Goal: Transaction & Acquisition: Purchase product/service

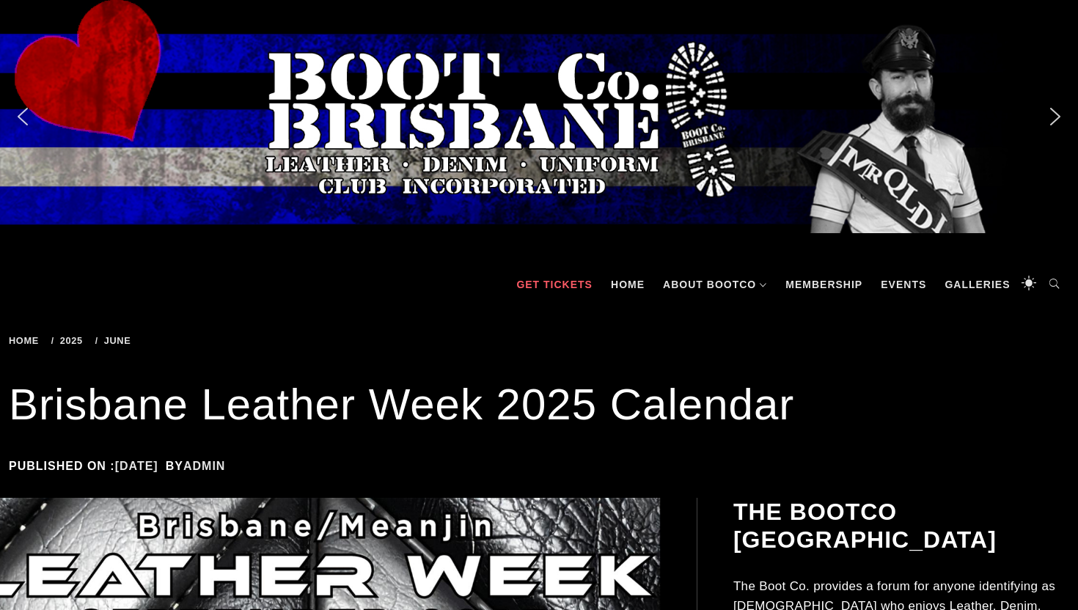
click at [542, 304] on link "GET TICKETS" at bounding box center [554, 285] width 91 height 44
click at [514, 472] on div "Published on : 16/06/2025 16/06/2025 by admin" at bounding box center [539, 466] width 1061 height 20
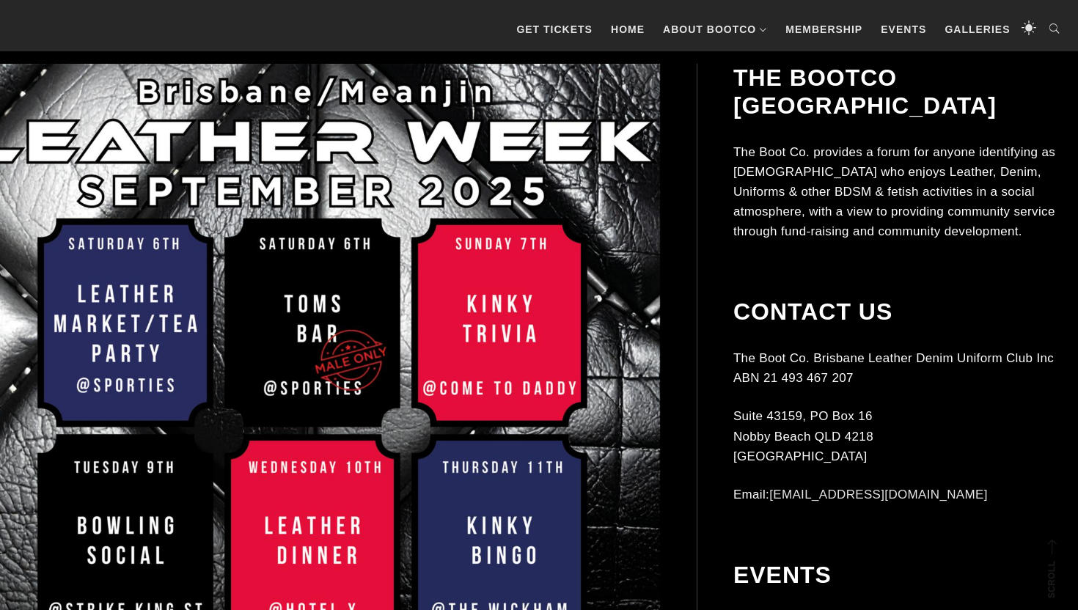
scroll to position [362, 0]
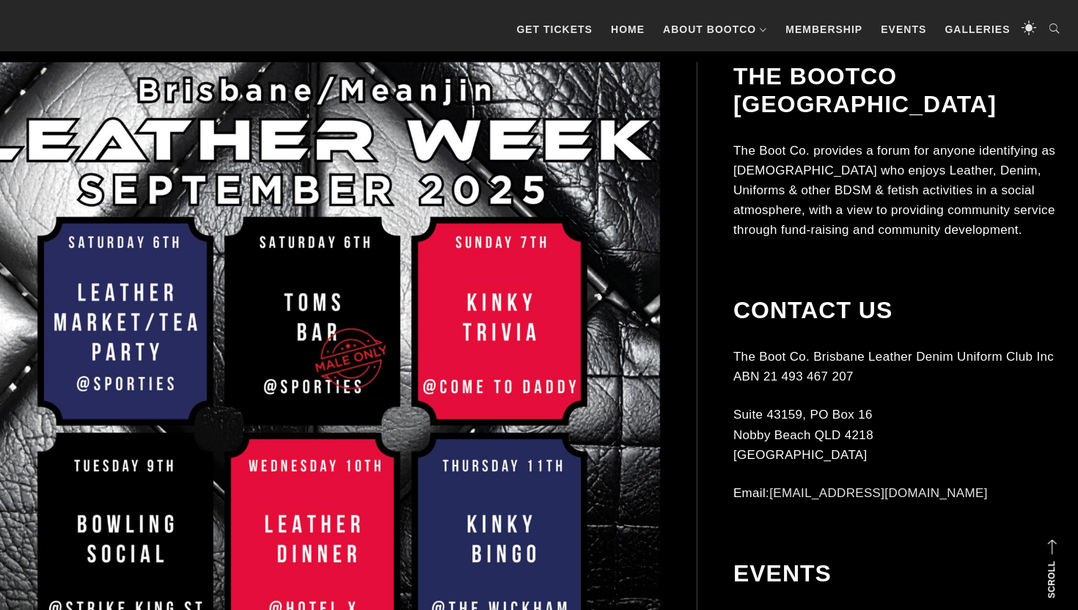
click at [123, 329] on img at bounding box center [312, 554] width 697 height 985
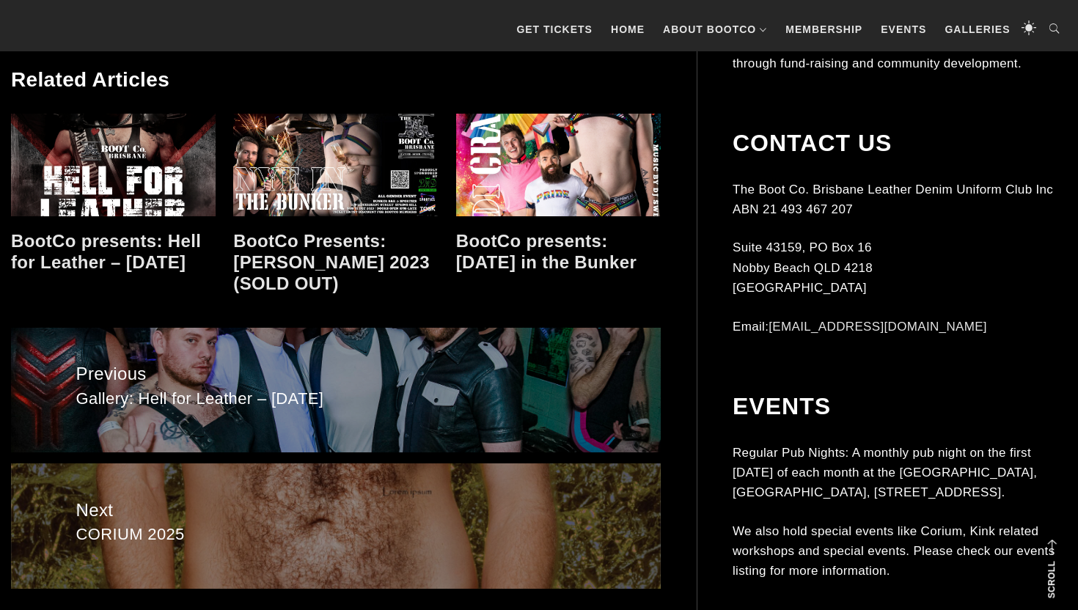
scroll to position [1542, 0]
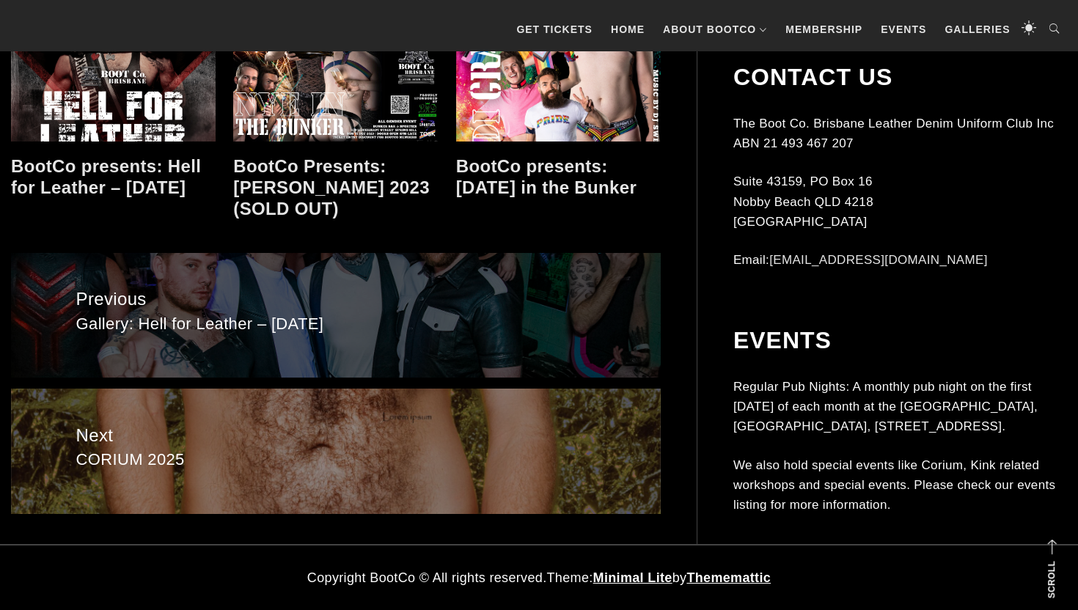
click at [186, 326] on span "Gallery: Hell for Leather – Jun 2025" at bounding box center [336, 324] width 520 height 21
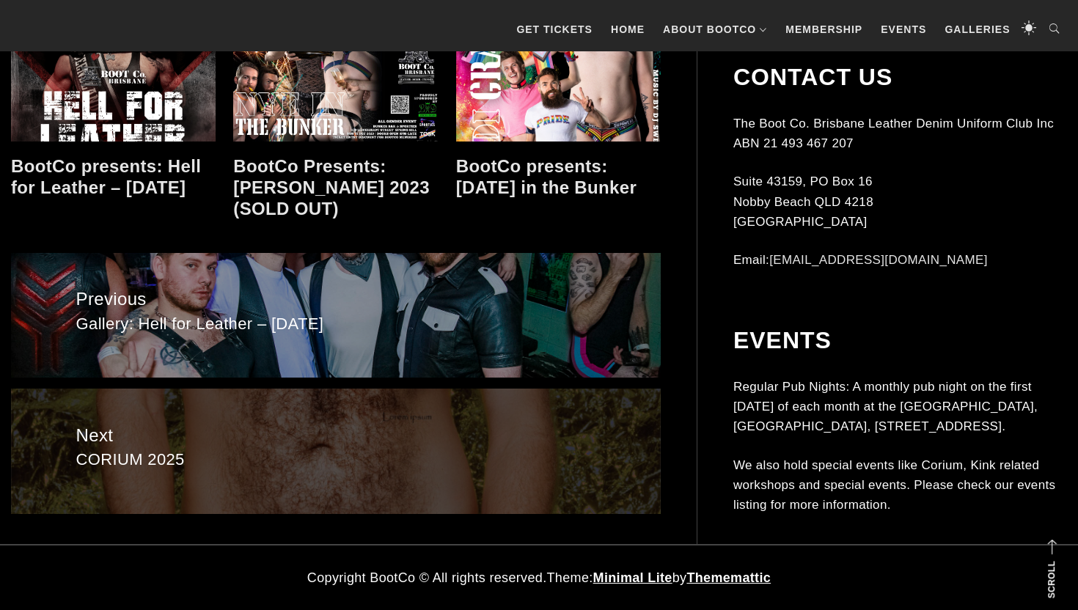
click at [157, 447] on span "Next" at bounding box center [336, 436] width 520 height 28
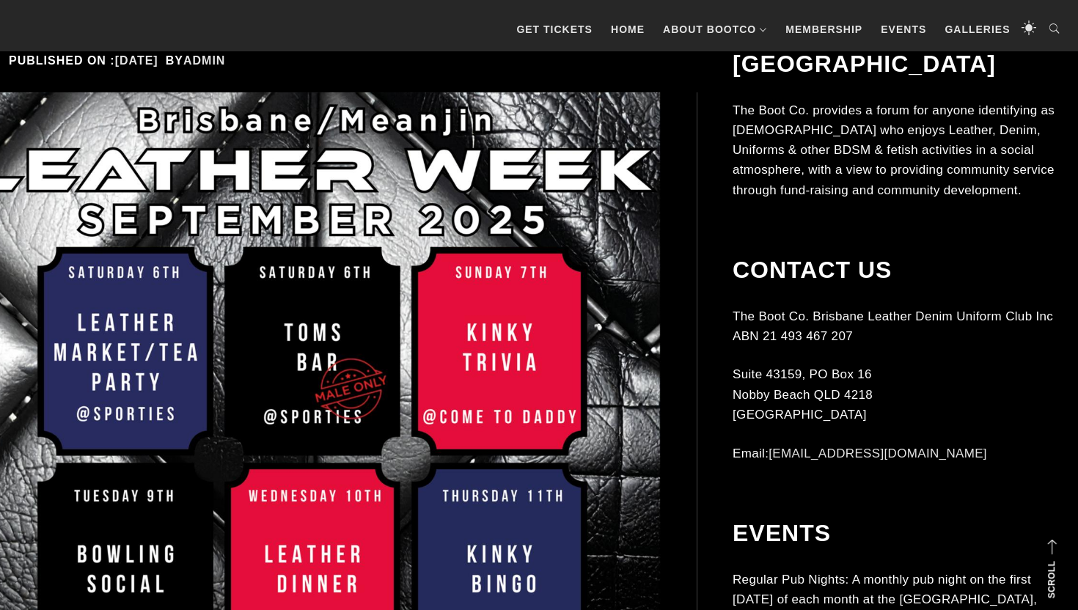
scroll to position [229, 0]
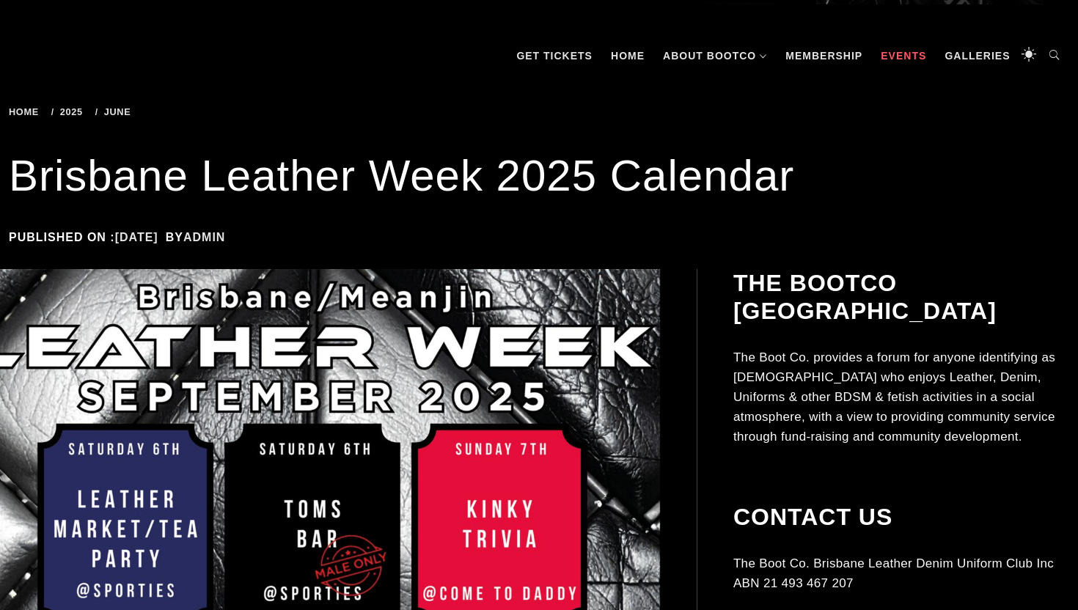
click at [901, 51] on link "Events" at bounding box center [904, 56] width 60 height 44
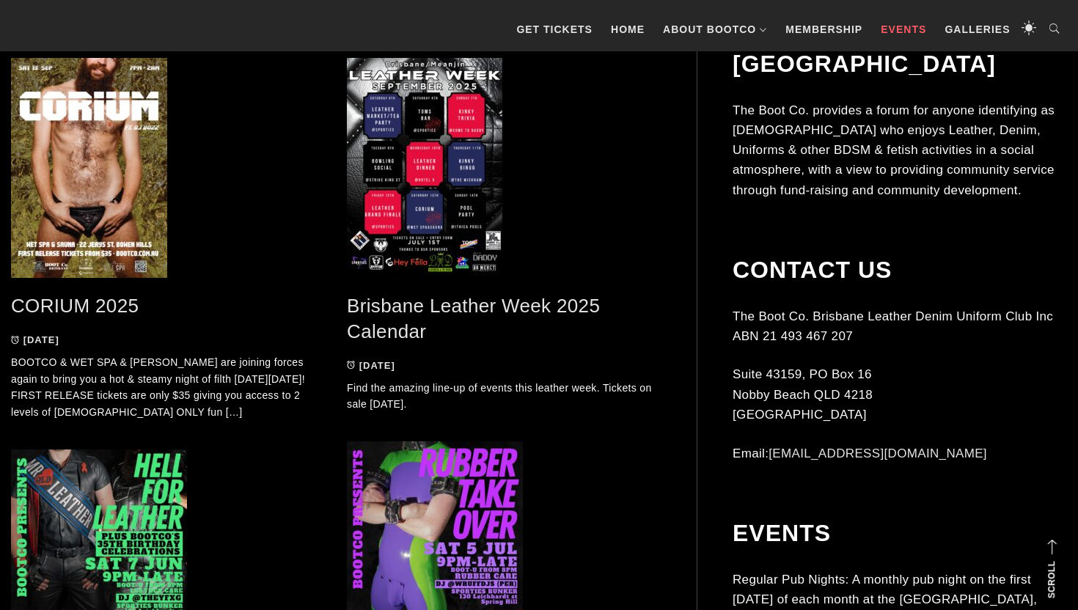
scroll to position [769, 0]
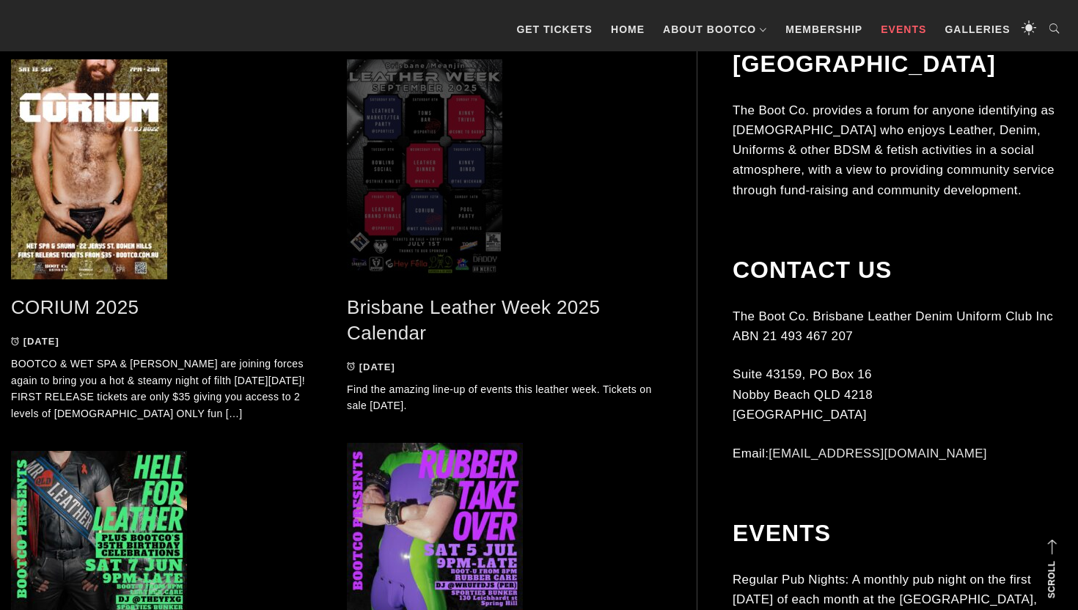
click at [435, 235] on span at bounding box center [504, 169] width 314 height 220
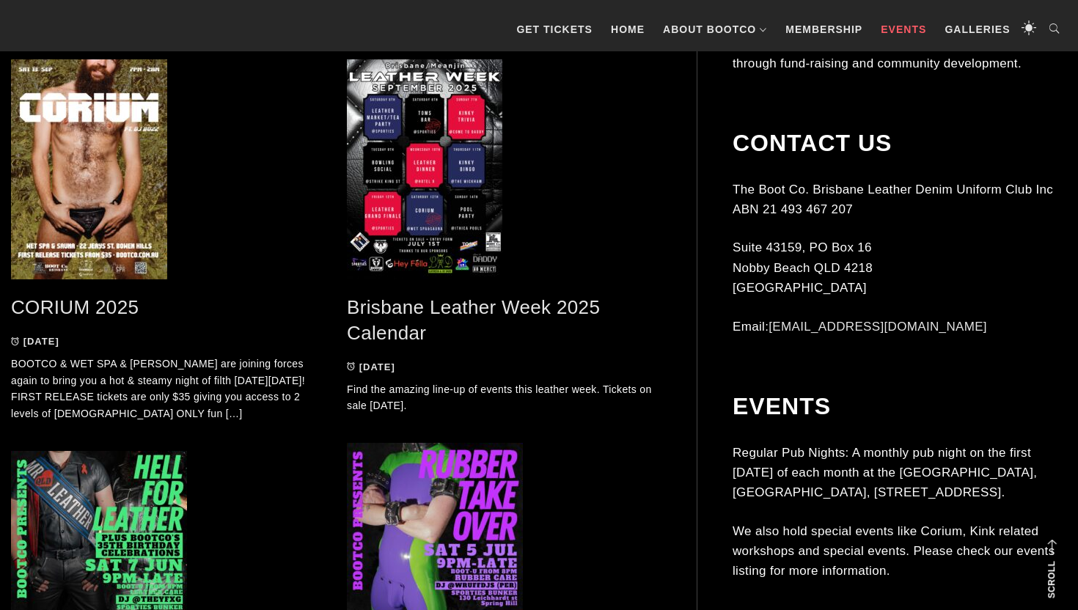
scroll to position [1028, 0]
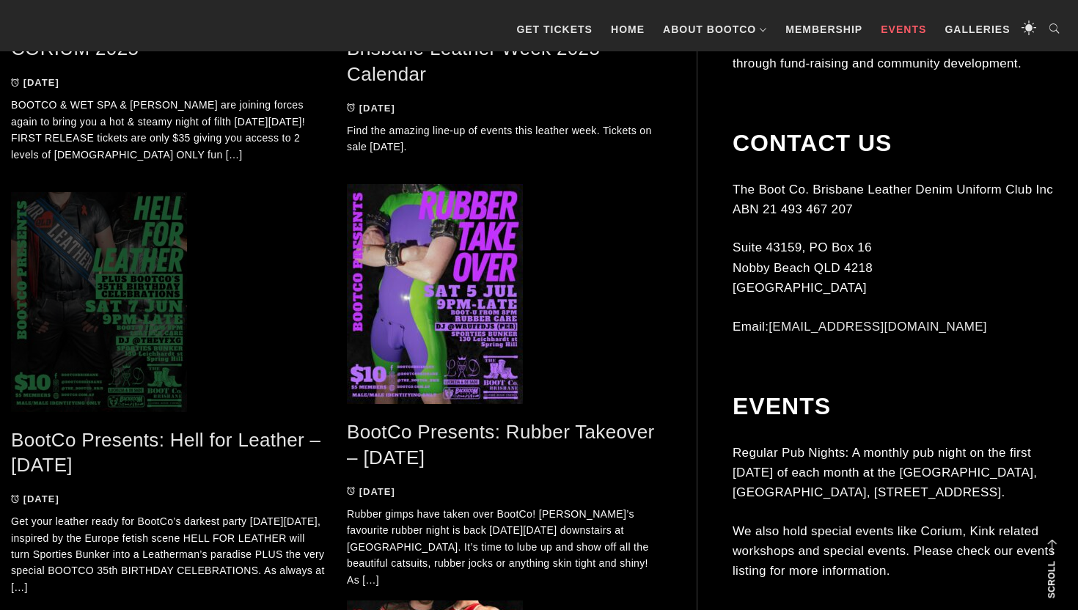
click at [110, 345] on span at bounding box center [168, 302] width 314 height 220
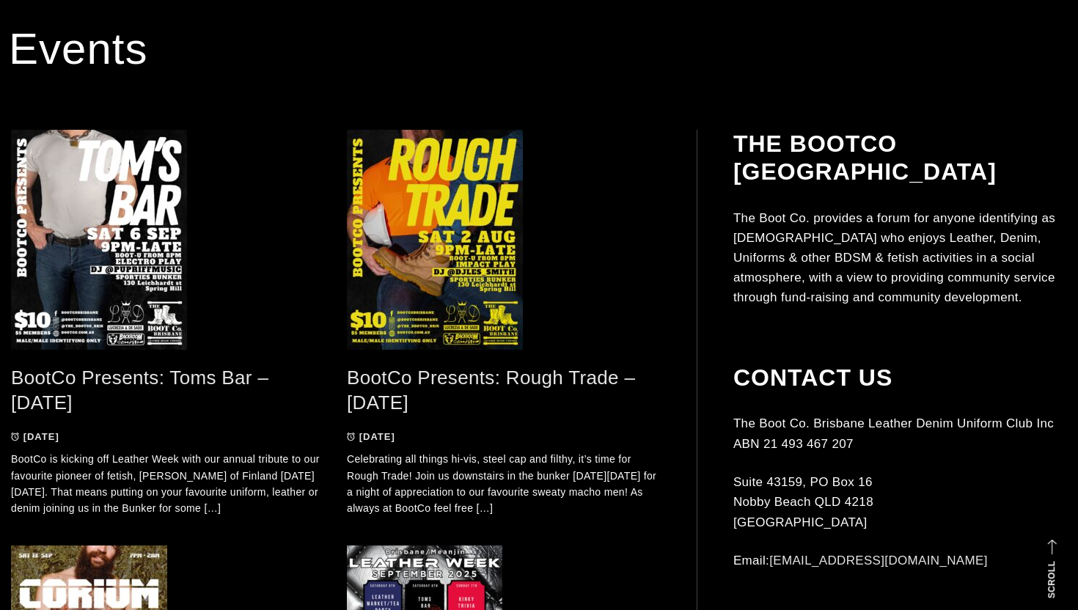
scroll to position [0, 0]
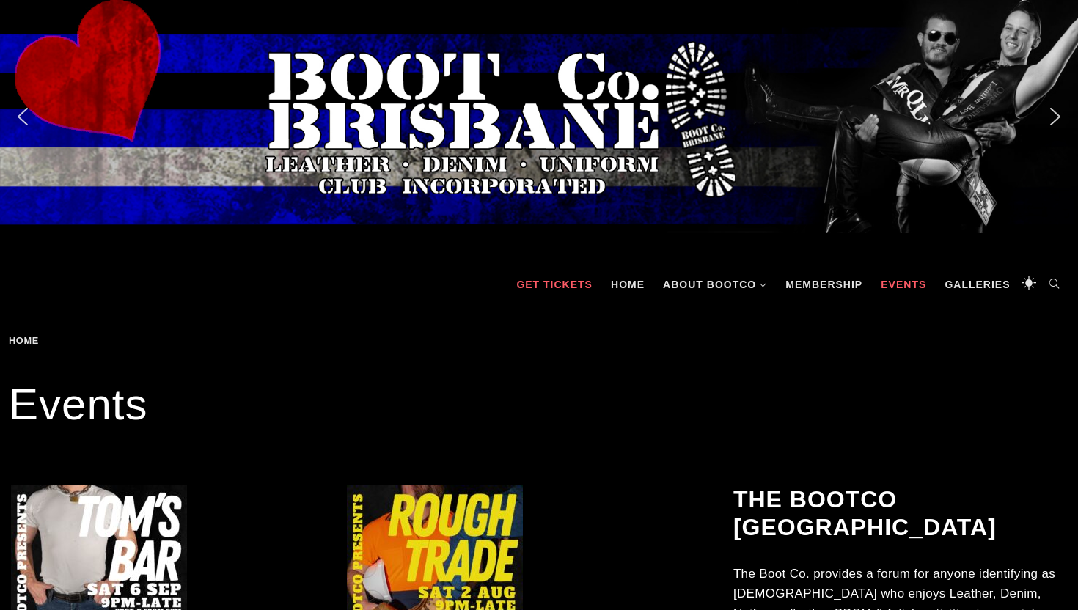
click at [563, 281] on link "GET TICKETS" at bounding box center [554, 285] width 91 height 44
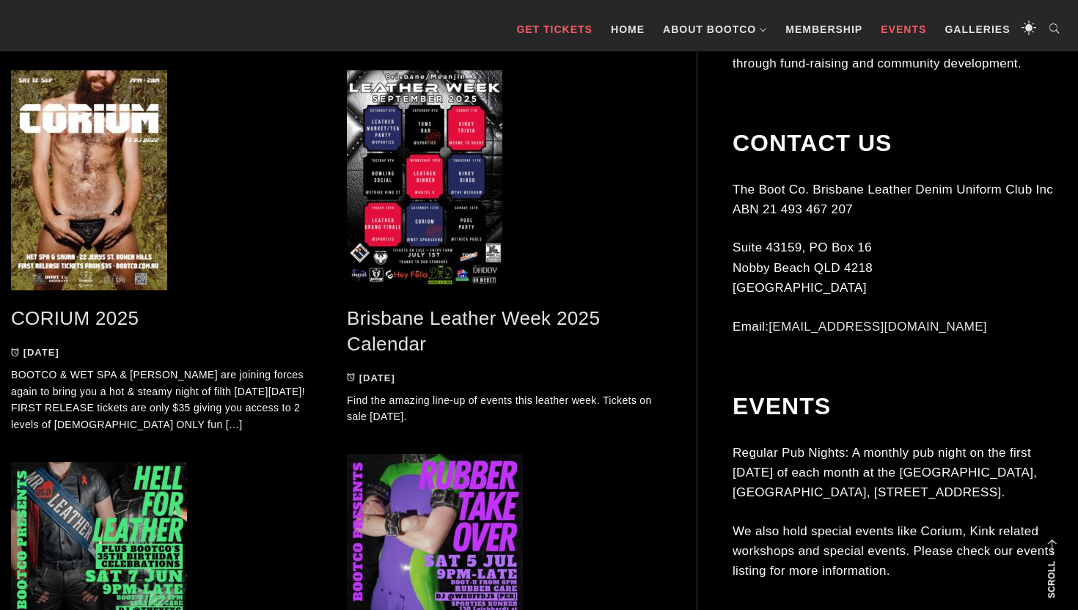
scroll to position [758, 0]
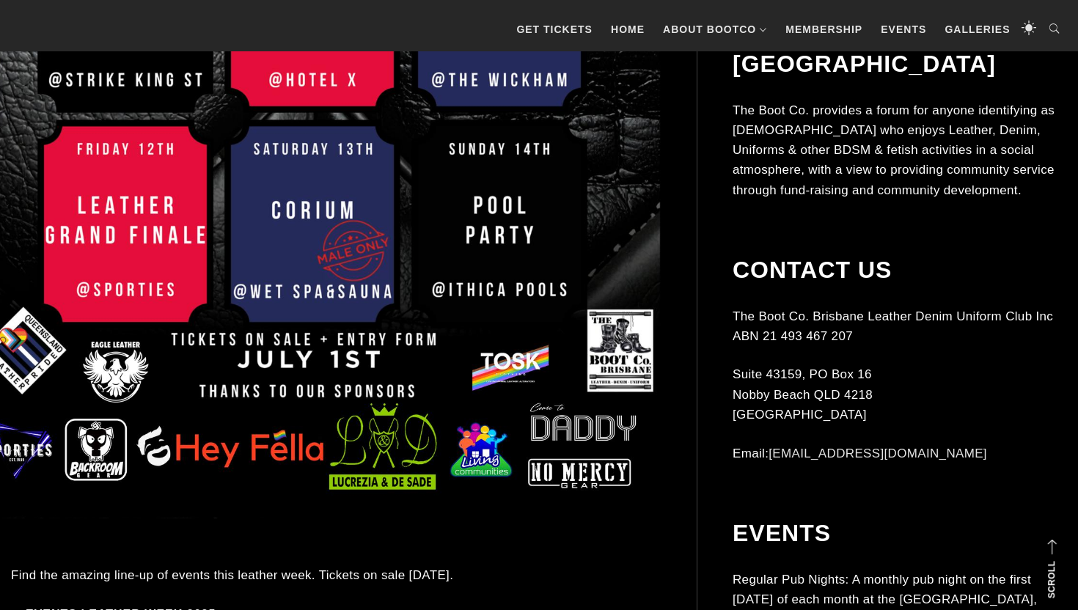
scroll to position [769, 0]
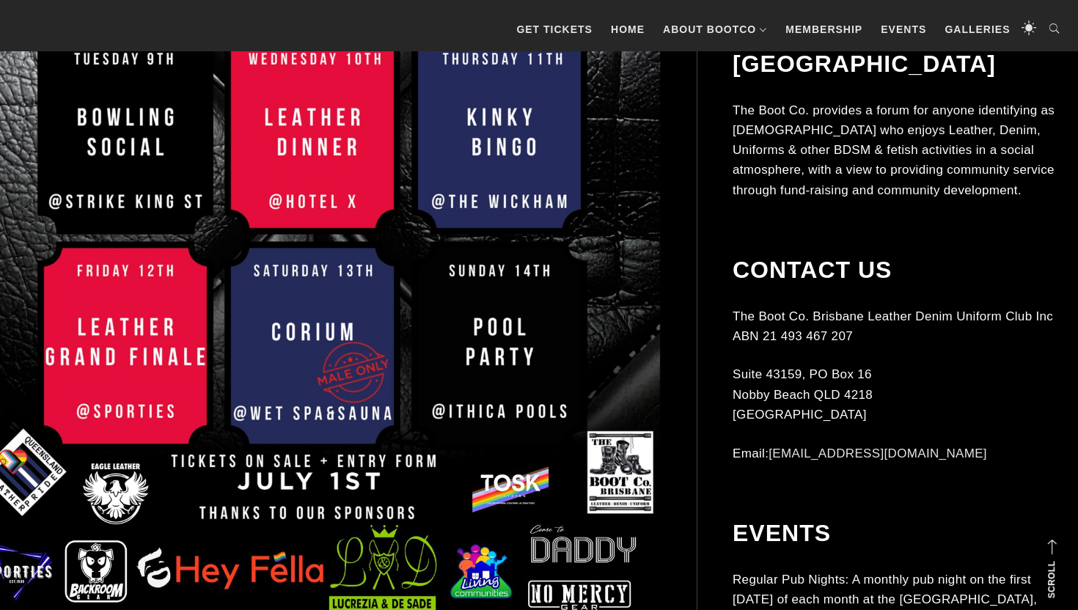
click at [135, 140] on img at bounding box center [312, 147] width 697 height 985
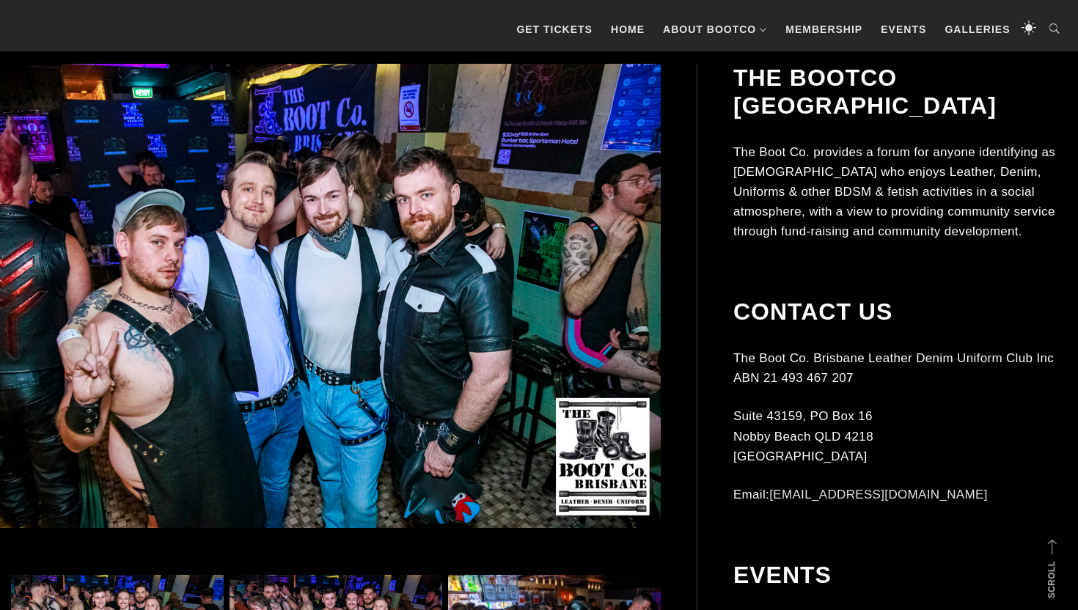
scroll to position [362, 0]
click at [337, 227] on img at bounding box center [312, 295] width 697 height 464
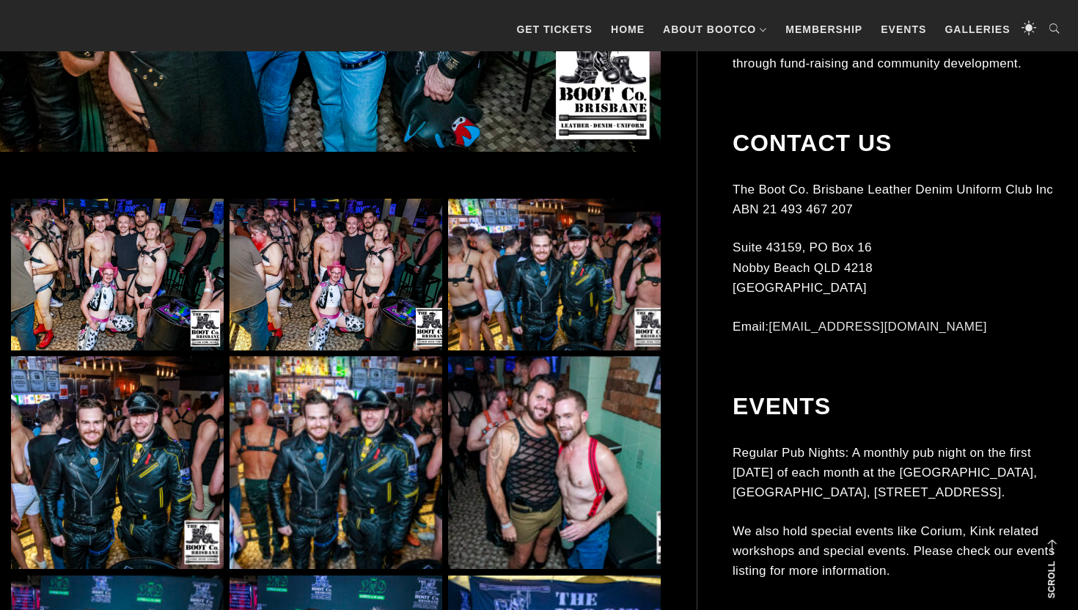
scroll to position [819, 0]
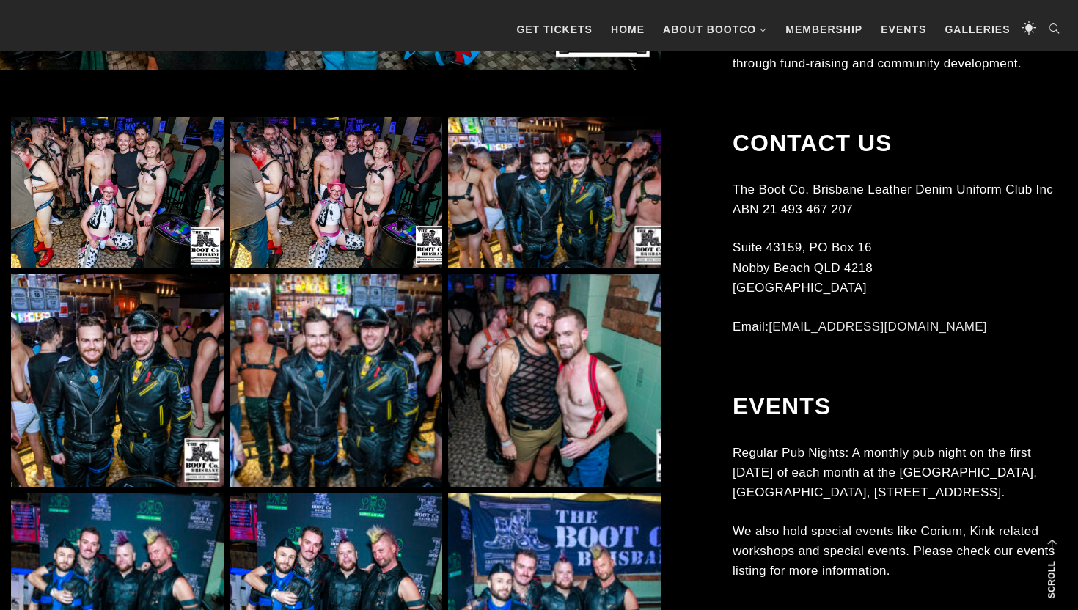
click at [82, 142] on img at bounding box center [117, 193] width 213 height 152
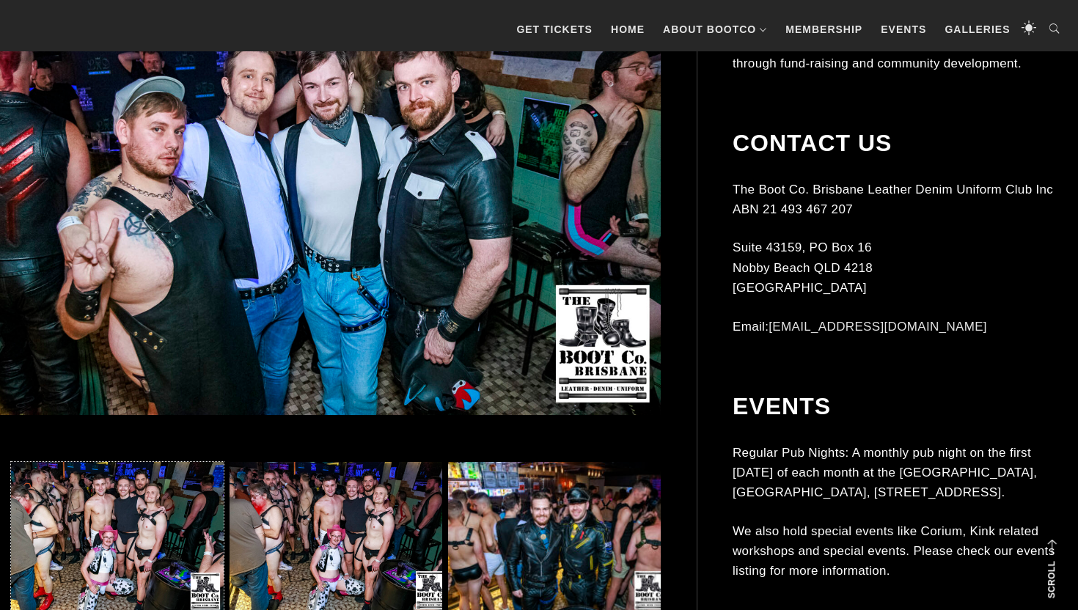
scroll to position [0, 0]
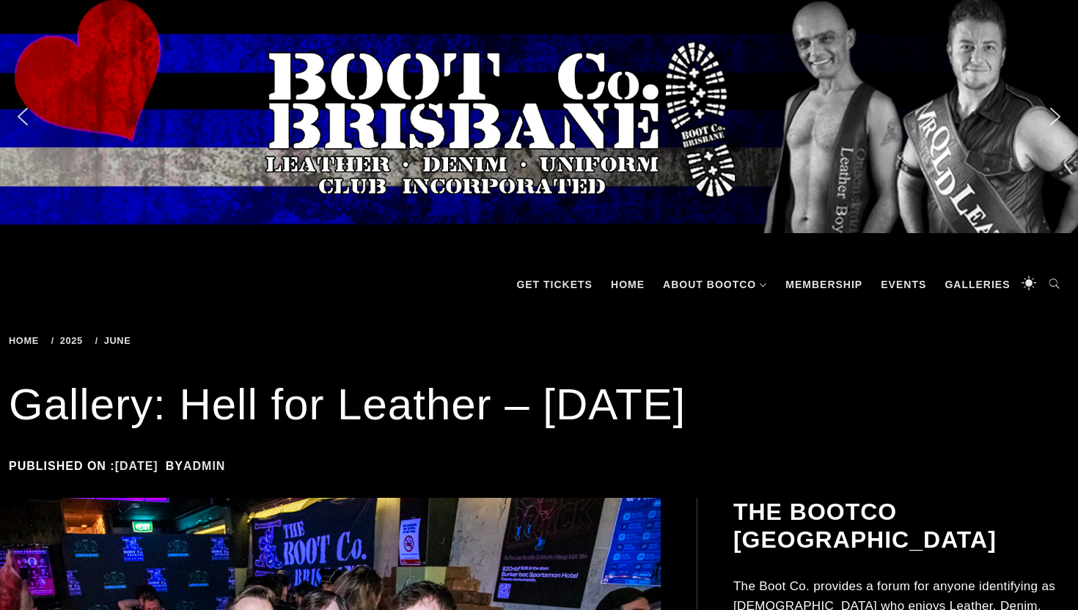
click at [74, 337] on span "2025" at bounding box center [69, 340] width 37 height 11
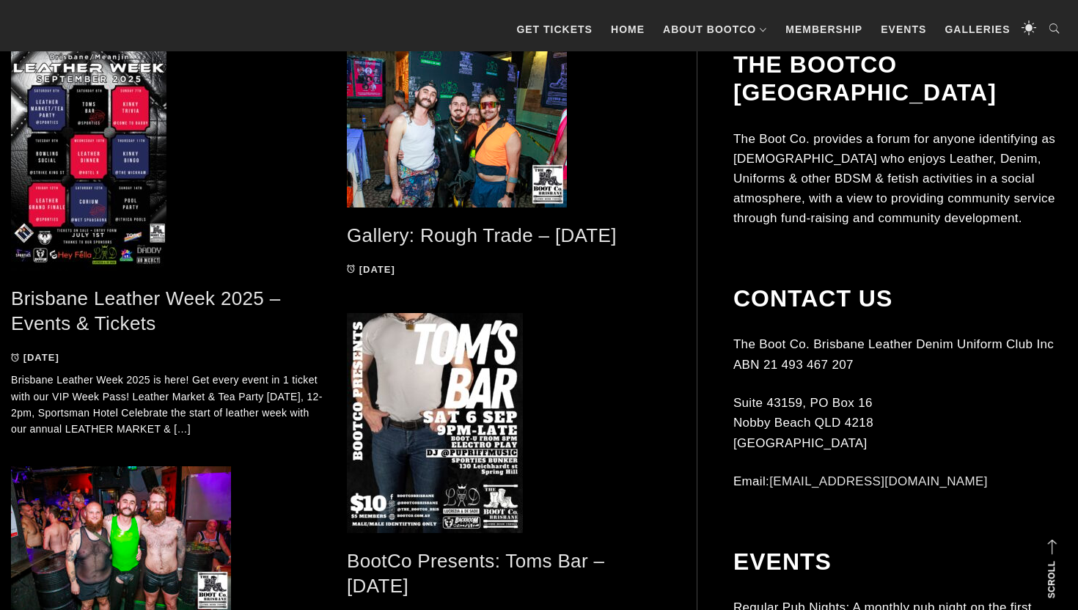
scroll to position [362, 0]
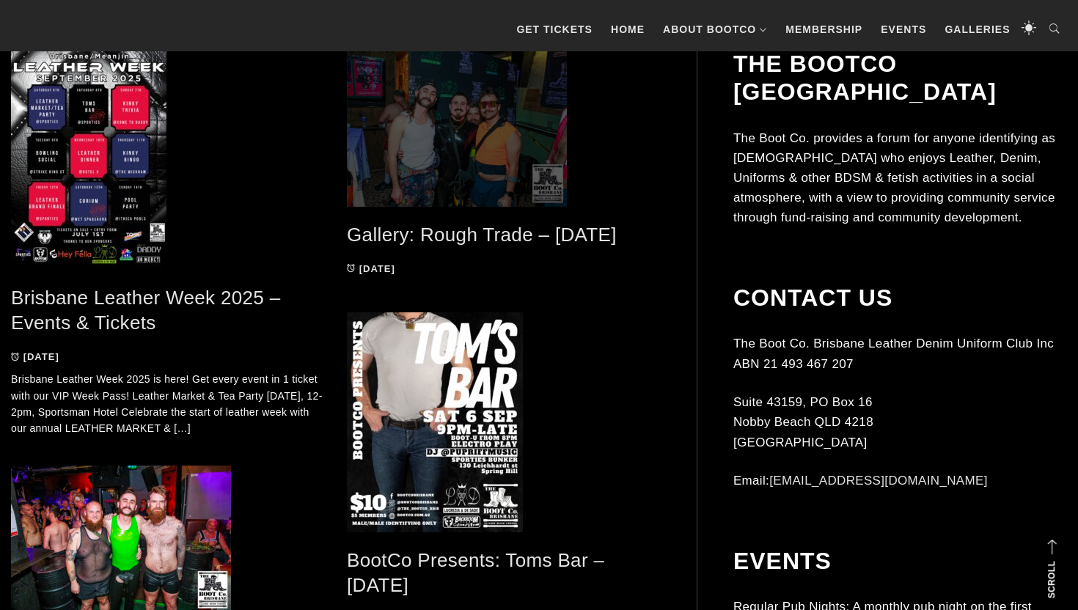
click at [475, 131] on span at bounding box center [504, 128] width 314 height 157
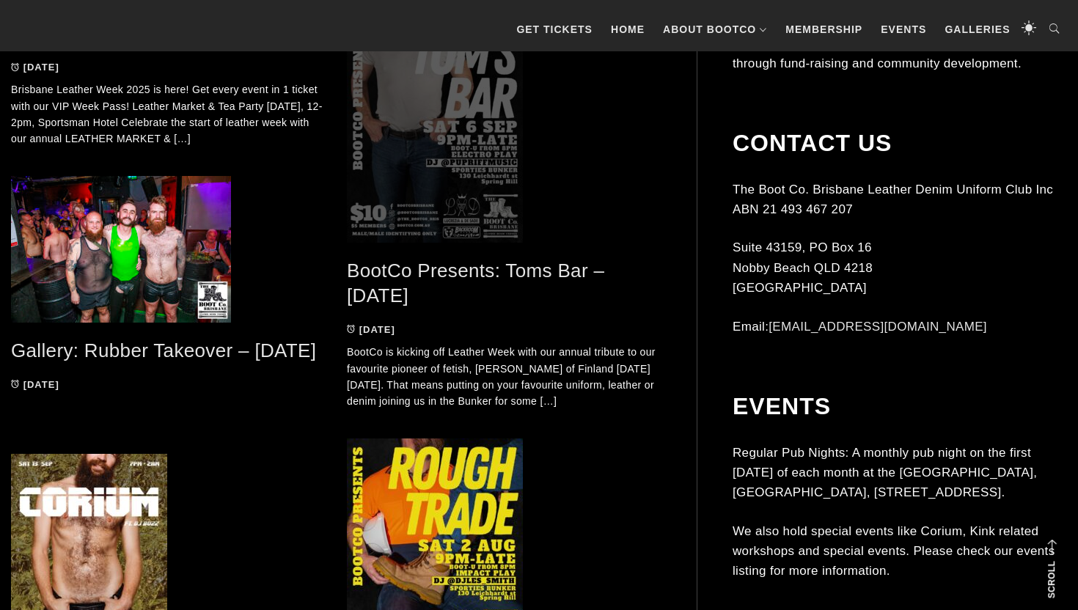
scroll to position [653, 0]
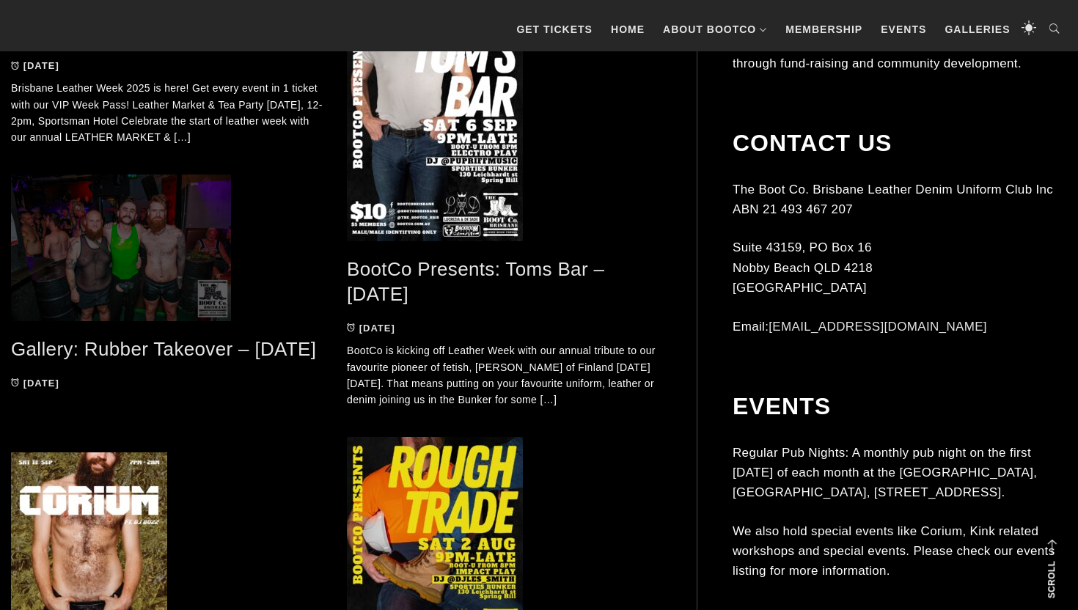
click at [134, 254] on span at bounding box center [168, 248] width 314 height 147
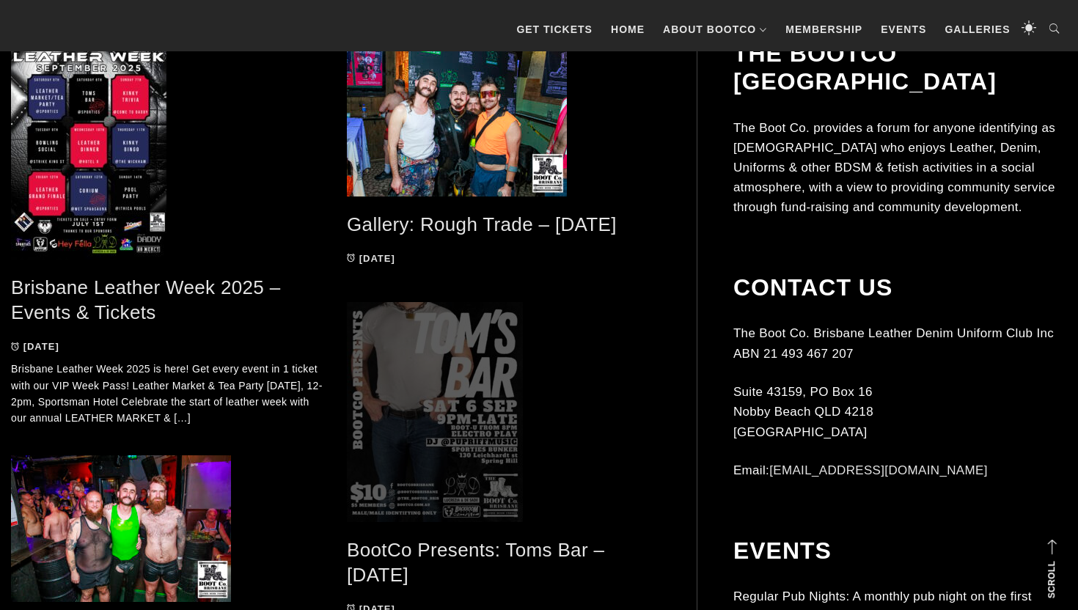
scroll to position [372, 0]
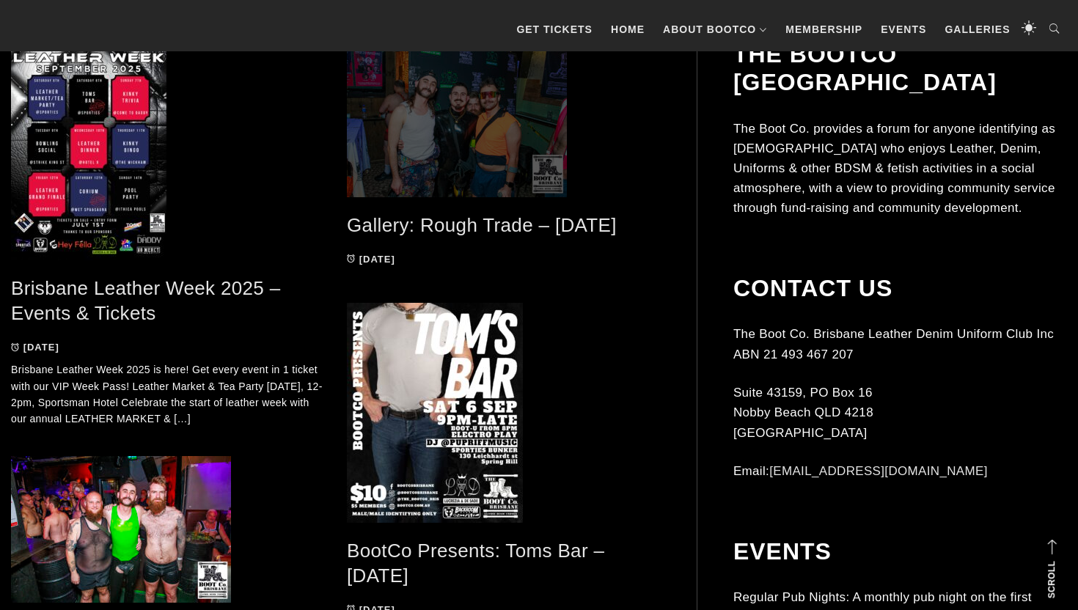
click at [513, 103] on span at bounding box center [504, 118] width 314 height 157
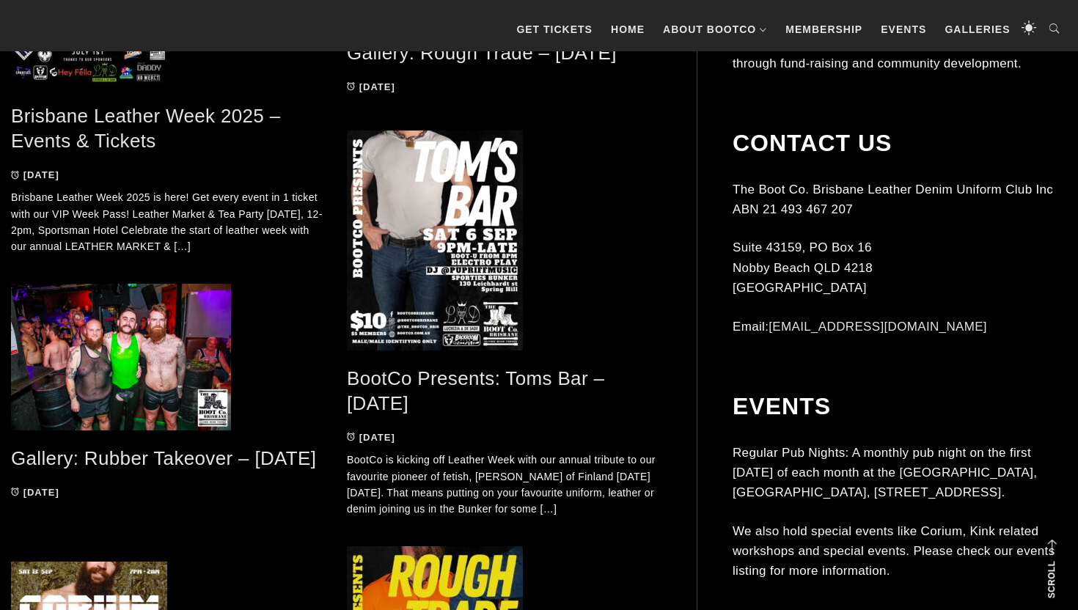
scroll to position [569, 0]
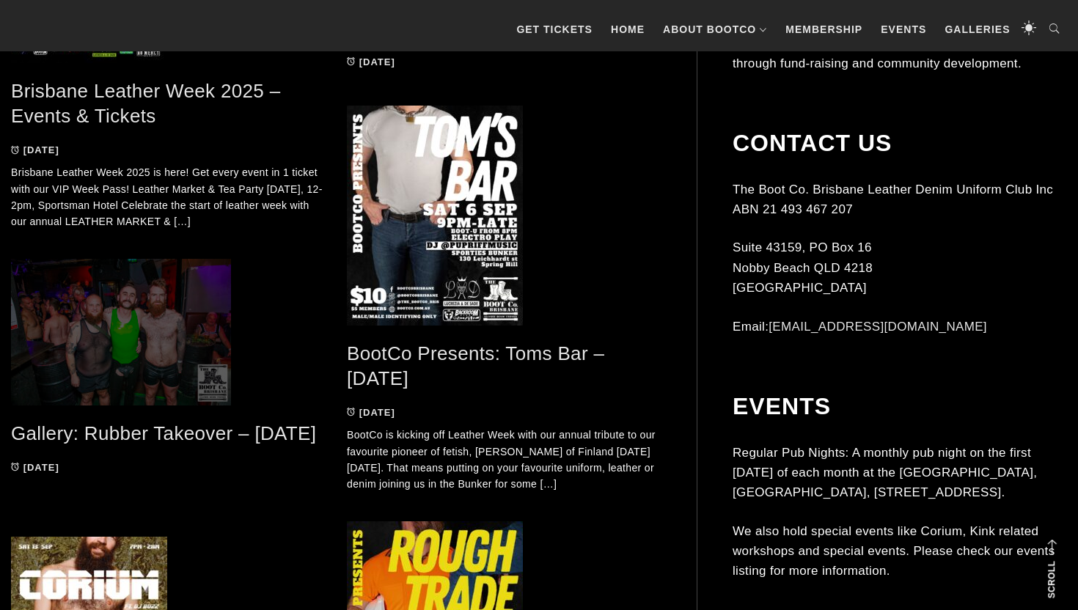
click at [125, 370] on span at bounding box center [168, 332] width 314 height 147
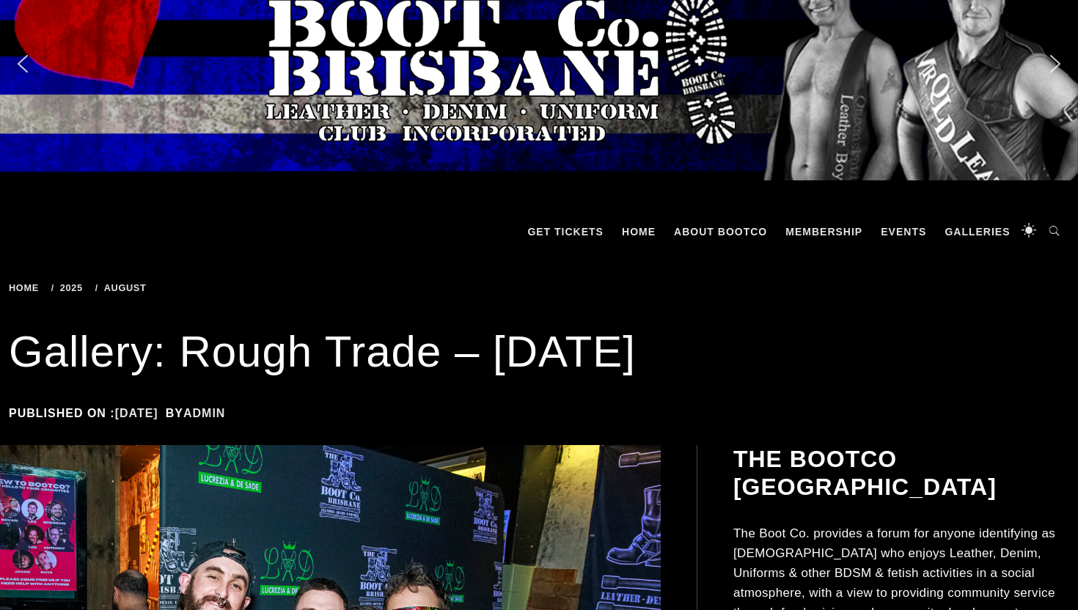
scroll to position [84, 0]
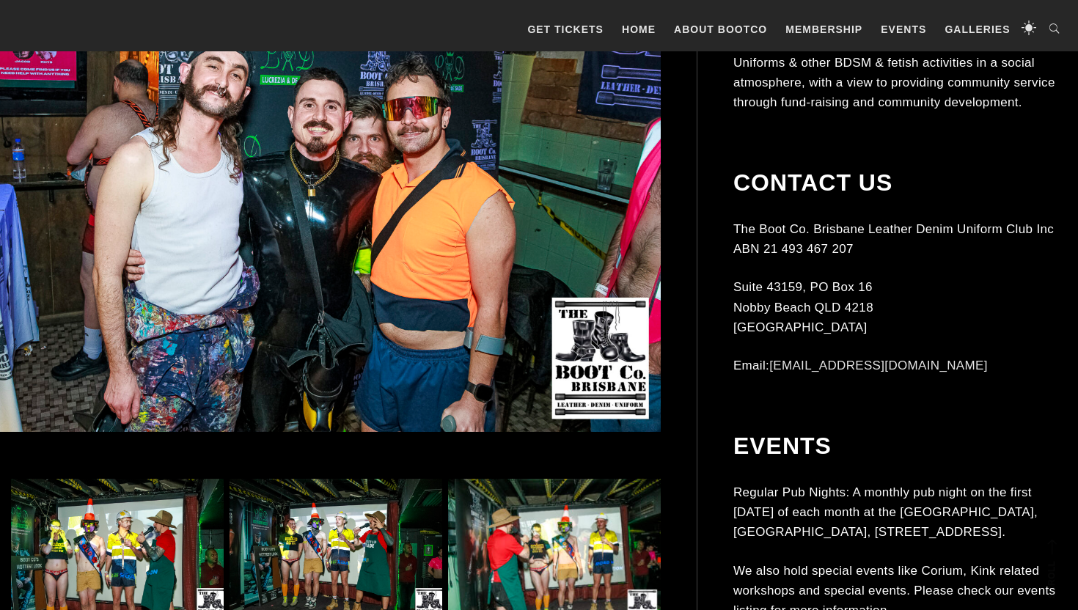
scroll to position [493, 0]
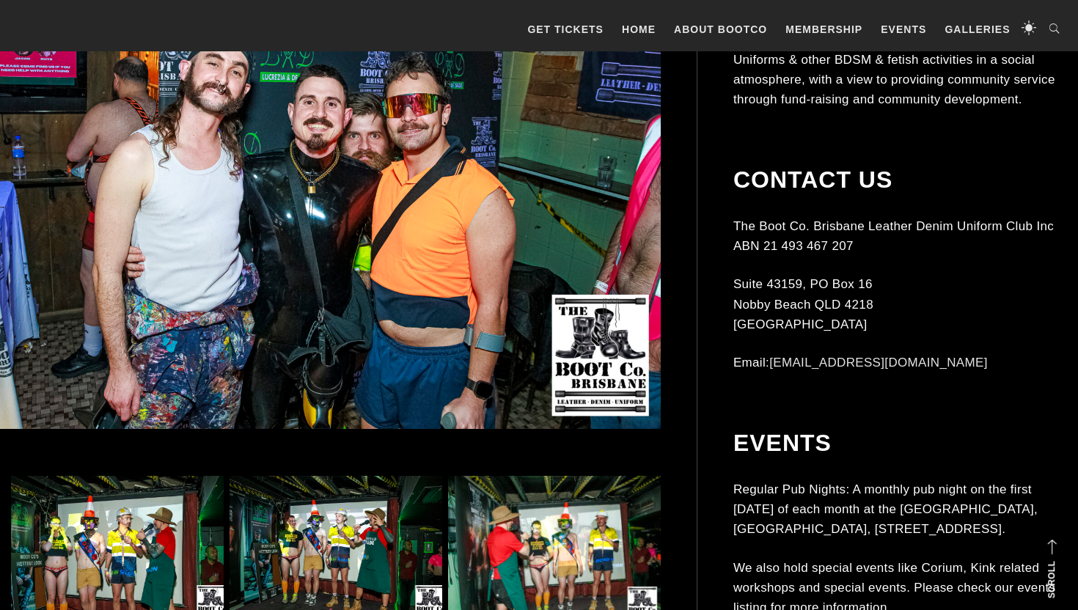
click at [395, 223] on img at bounding box center [312, 180] width 697 height 497
click at [118, 497] on img at bounding box center [117, 552] width 213 height 152
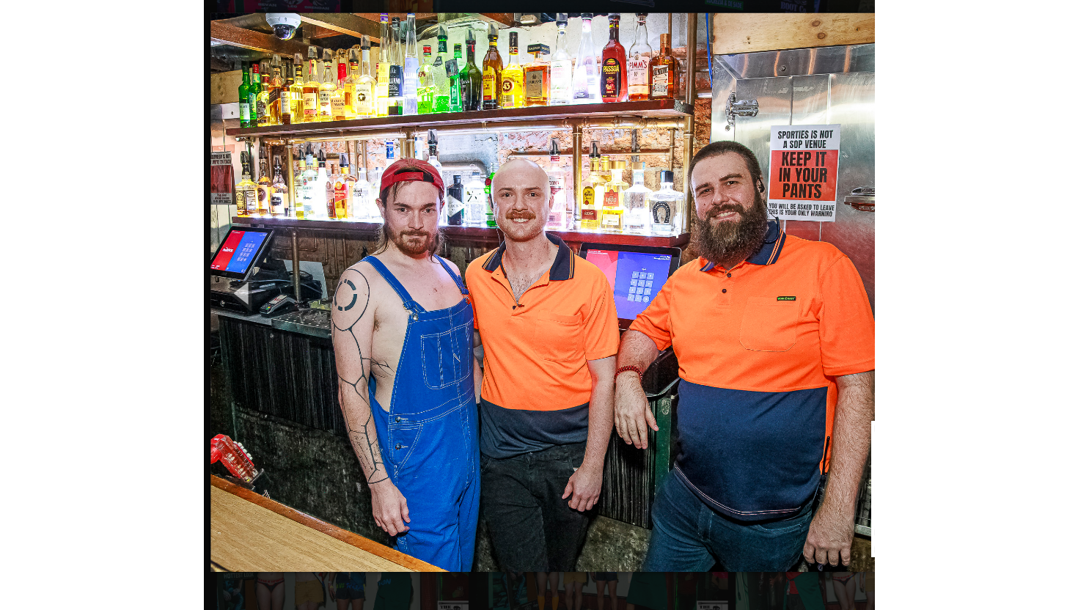
scroll to position [317, 0]
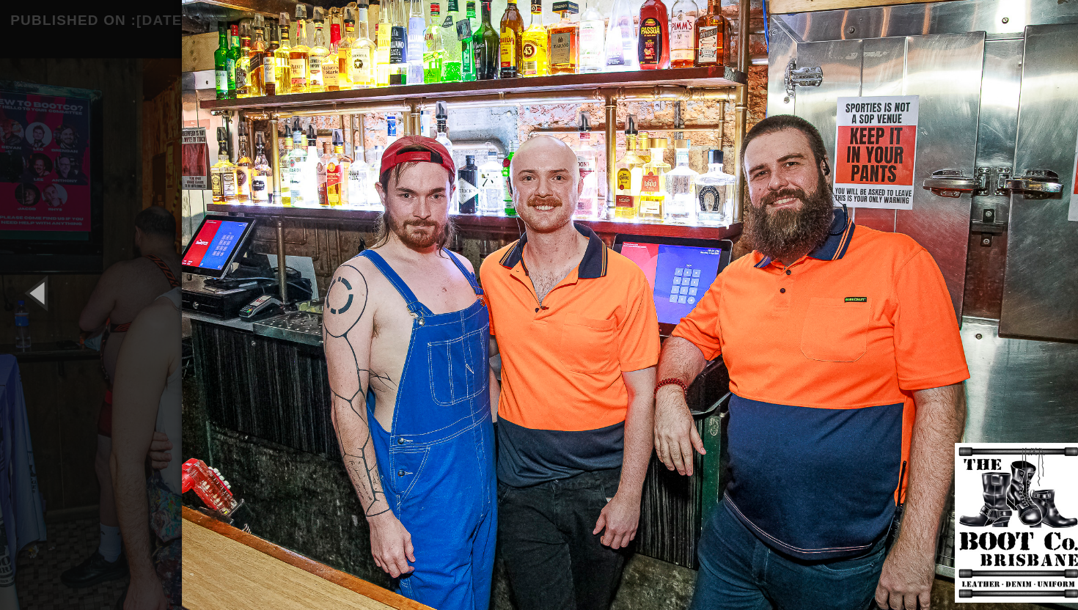
click at [762, 308] on img at bounding box center [539, 305] width 772 height 610
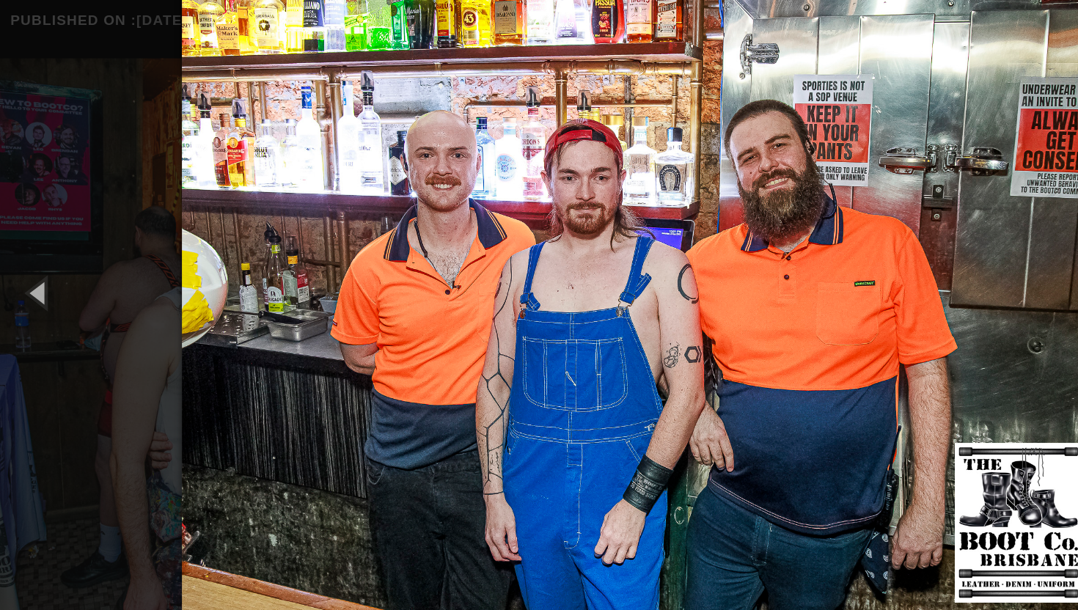
click at [762, 308] on img at bounding box center [539, 305] width 772 height 610
click at [620, 378] on img at bounding box center [539, 305] width 772 height 610
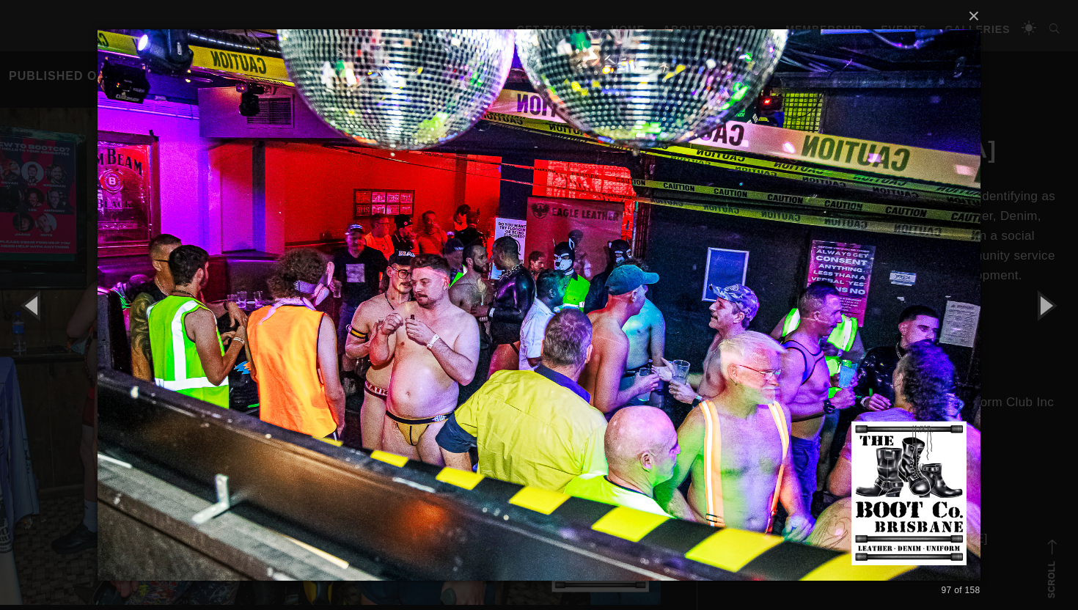
click at [879, 281] on img at bounding box center [539, 305] width 882 height 610
click at [1041, 297] on button "button" at bounding box center [1045, 305] width 66 height 81
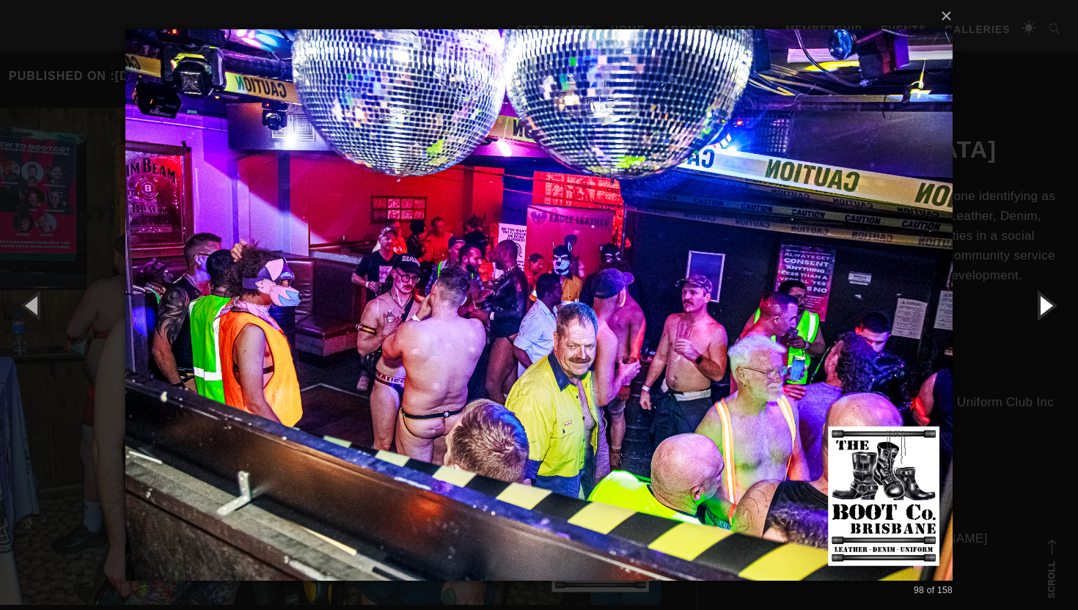
click at [1041, 297] on button "button" at bounding box center [1045, 305] width 66 height 81
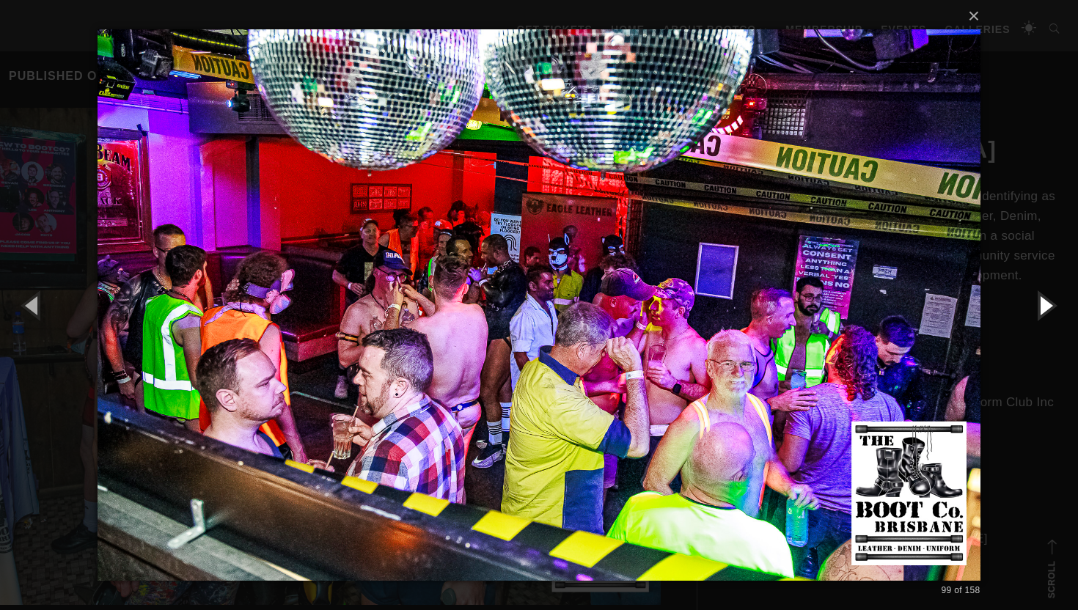
click at [1041, 297] on button "button" at bounding box center [1045, 305] width 66 height 81
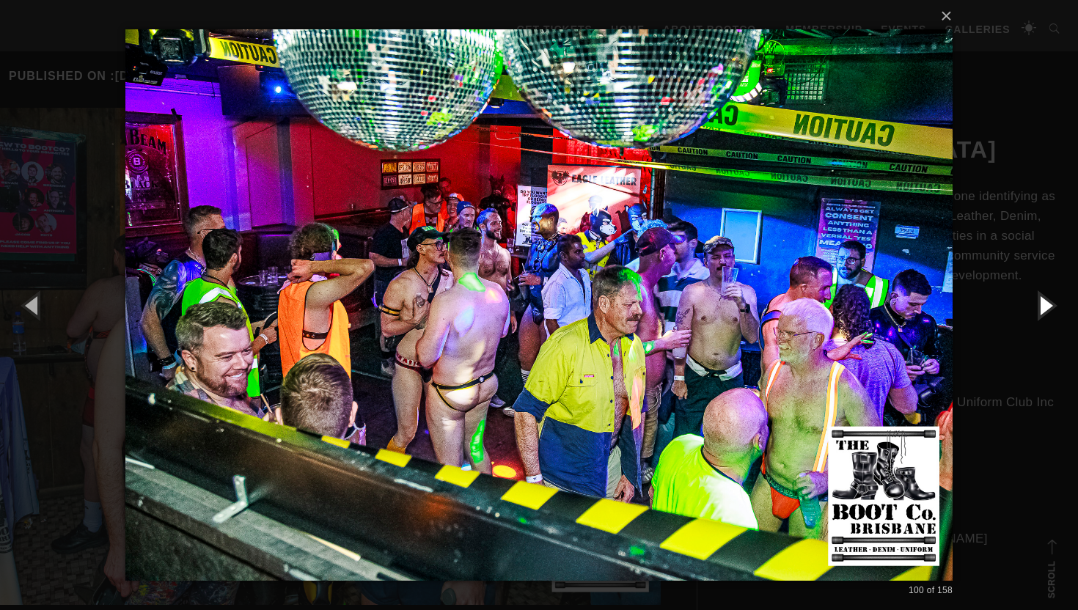
click at [1041, 297] on button "button" at bounding box center [1045, 305] width 66 height 81
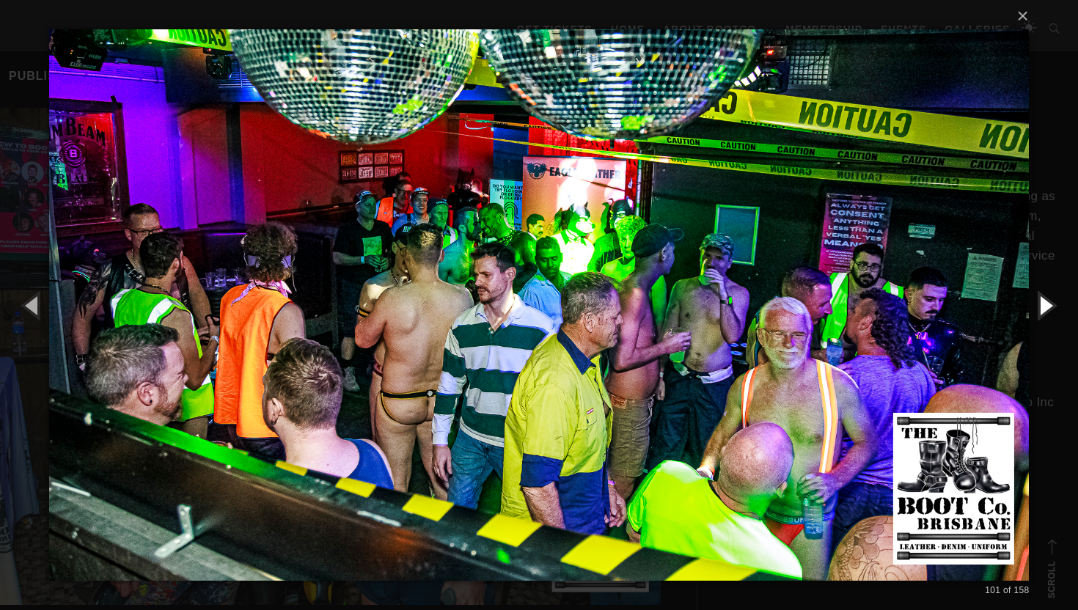
click at [1041, 297] on button "button" at bounding box center [1045, 305] width 66 height 81
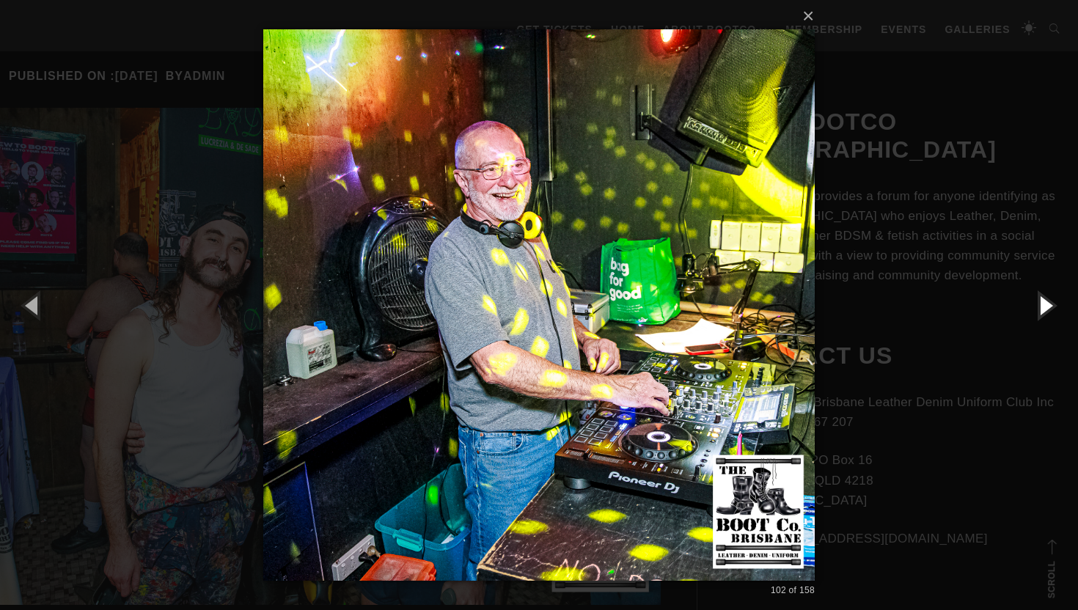
click at [1041, 297] on button "button" at bounding box center [1045, 305] width 66 height 81
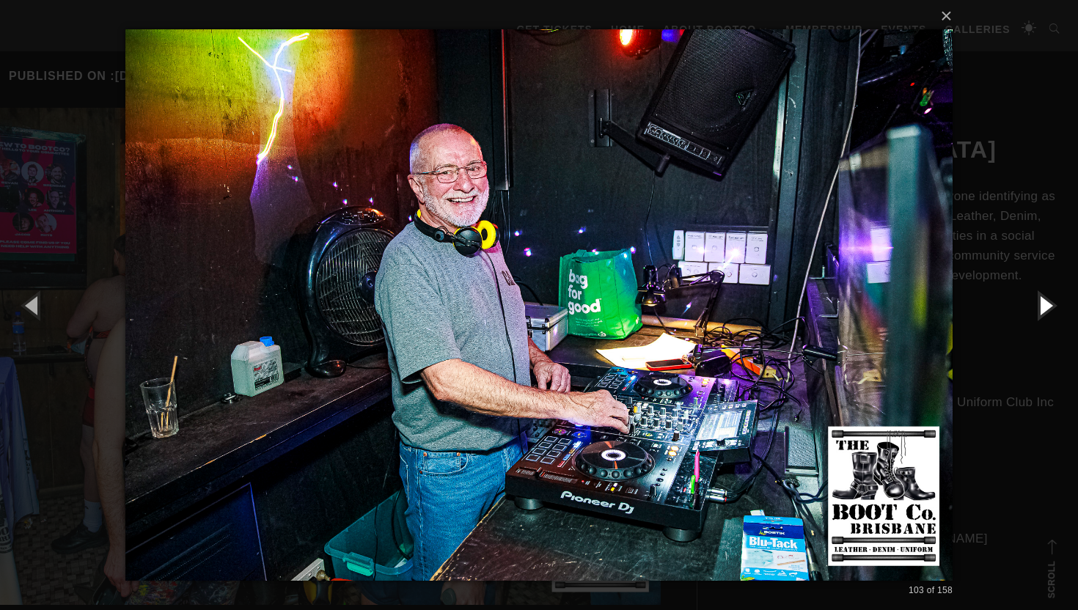
click at [1041, 297] on button "button" at bounding box center [1045, 305] width 66 height 81
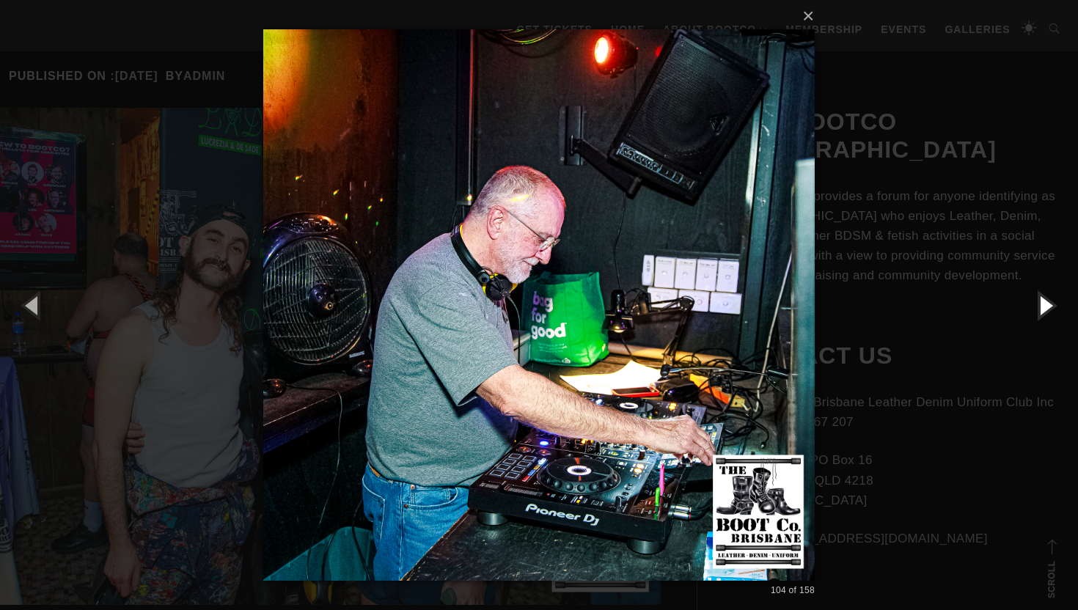
click at [1041, 297] on button "button" at bounding box center [1045, 305] width 66 height 81
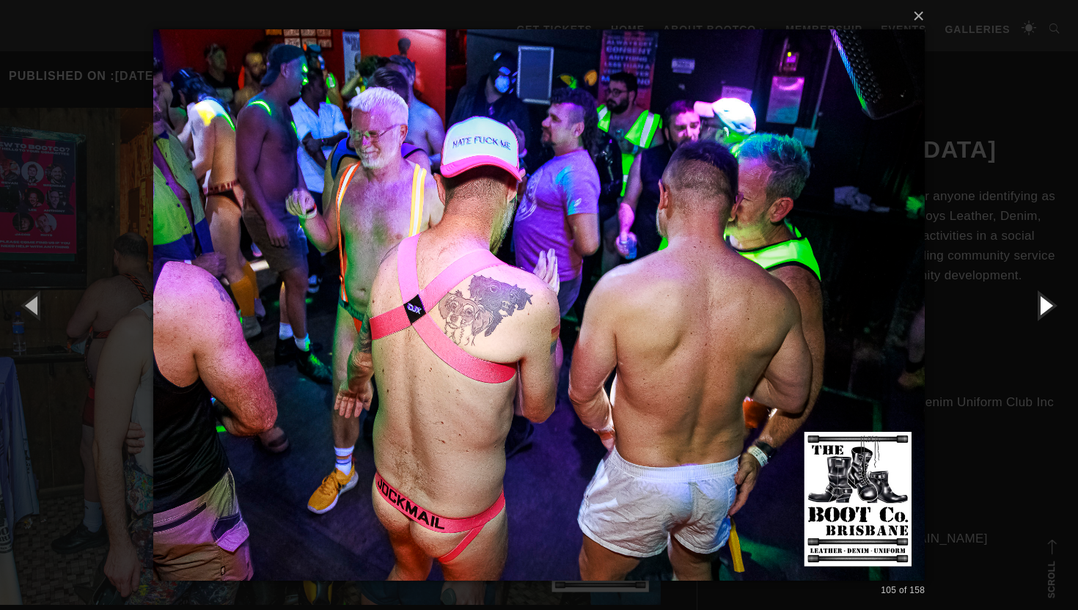
click at [1041, 297] on button "button" at bounding box center [1045, 305] width 66 height 81
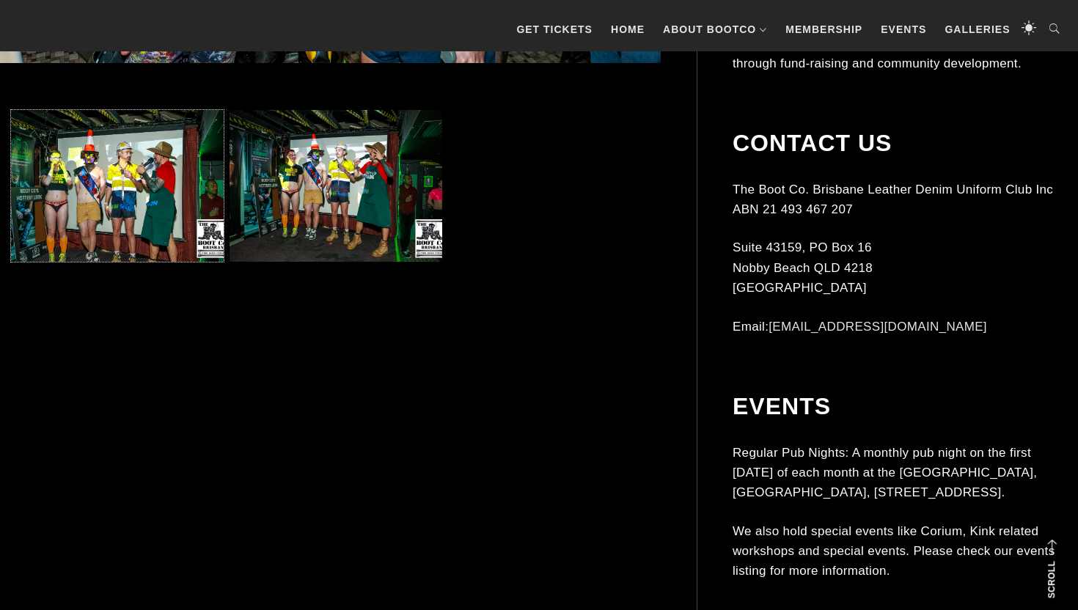
scroll to position [860, 0]
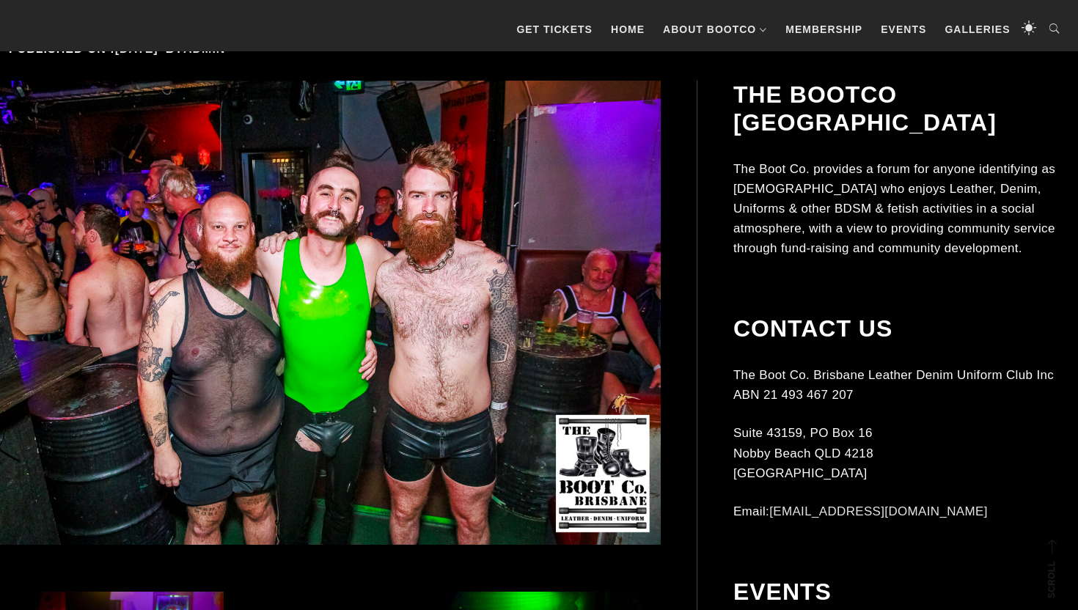
scroll to position [446, 0]
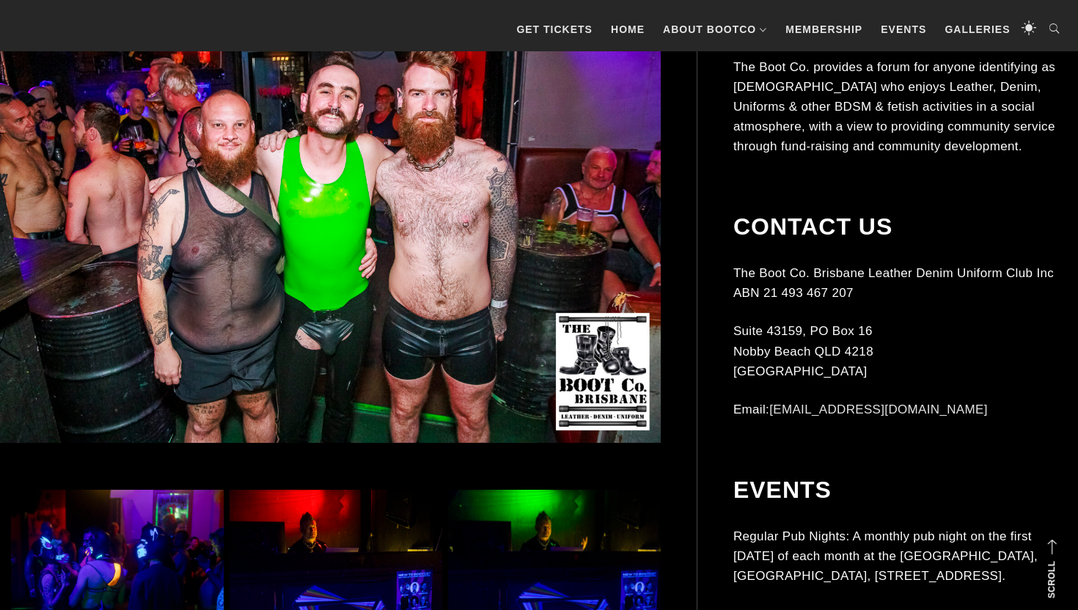
click at [69, 588] on img at bounding box center [117, 596] width 213 height 213
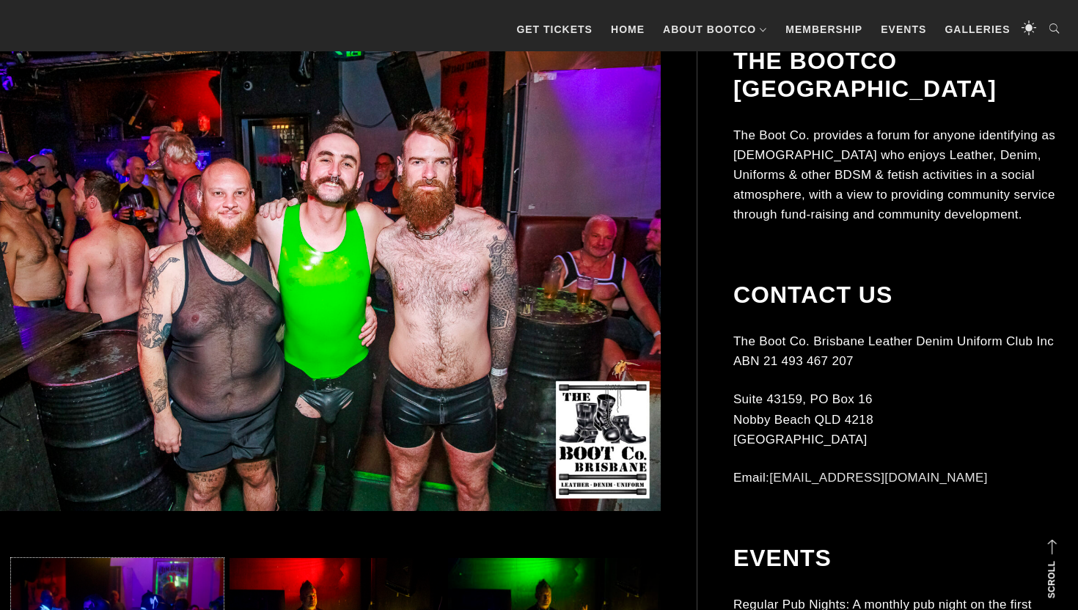
scroll to position [0, 0]
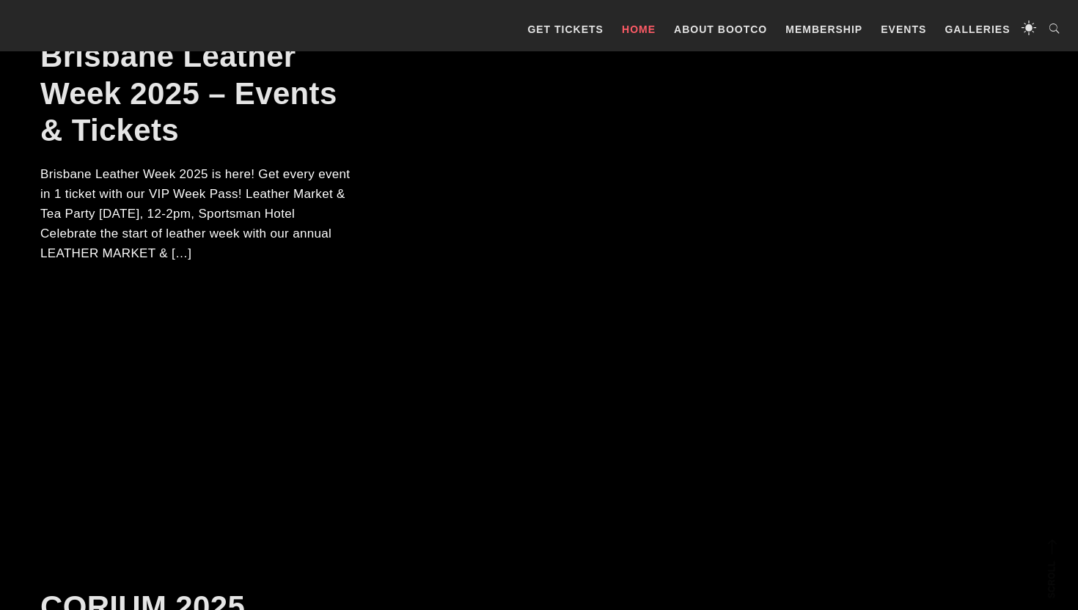
scroll to position [323, 0]
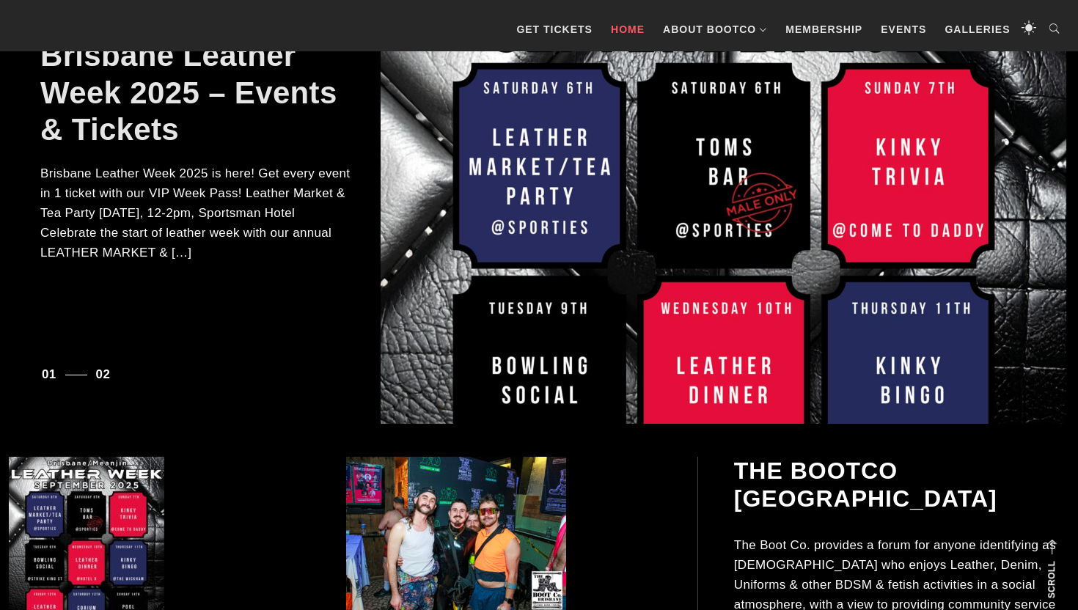
drag, startPoint x: 95, startPoint y: 211, endPoint x: 227, endPoint y: 215, distance: 132.1
click at [227, 215] on p "Brisbane Leather Week 2025 is here! Get every event in 1 ticket with our VIP We…" at bounding box center [195, 214] width 311 height 100
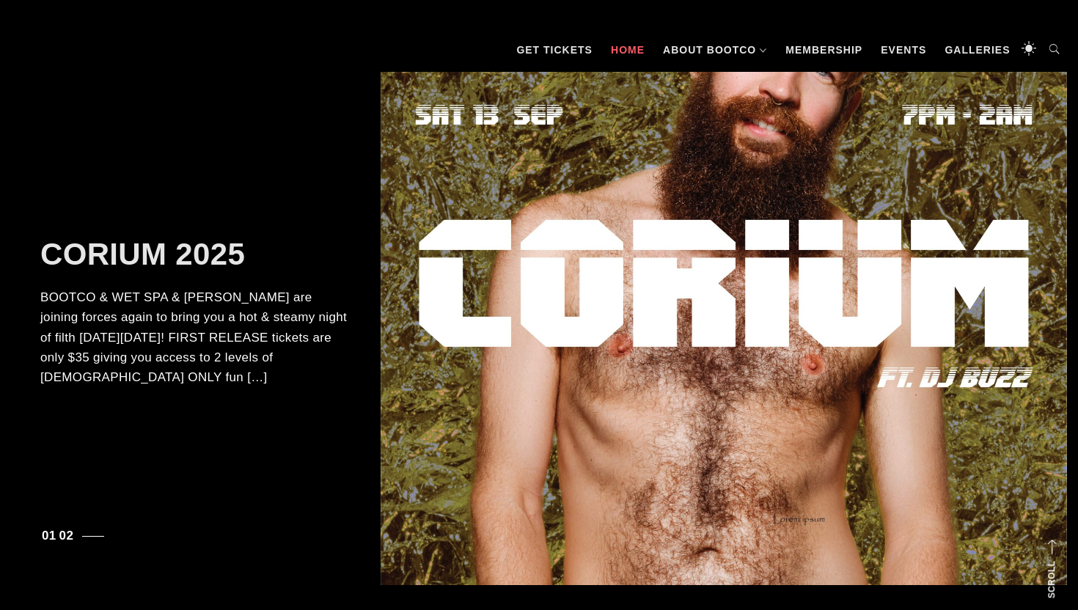
scroll to position [234, 0]
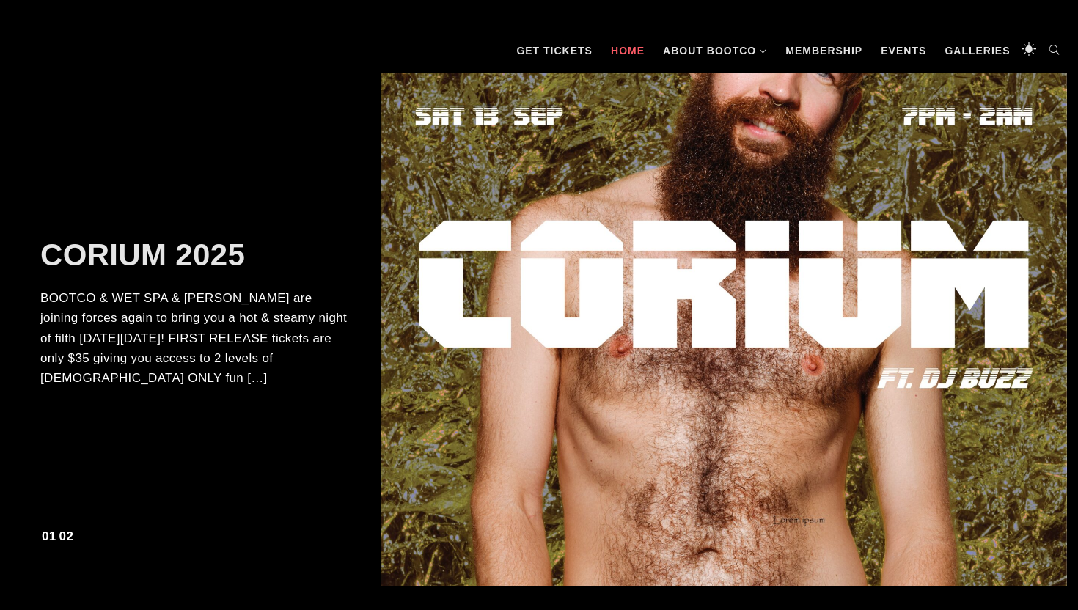
click at [50, 537] on button "1" at bounding box center [49, 537] width 18 height 40
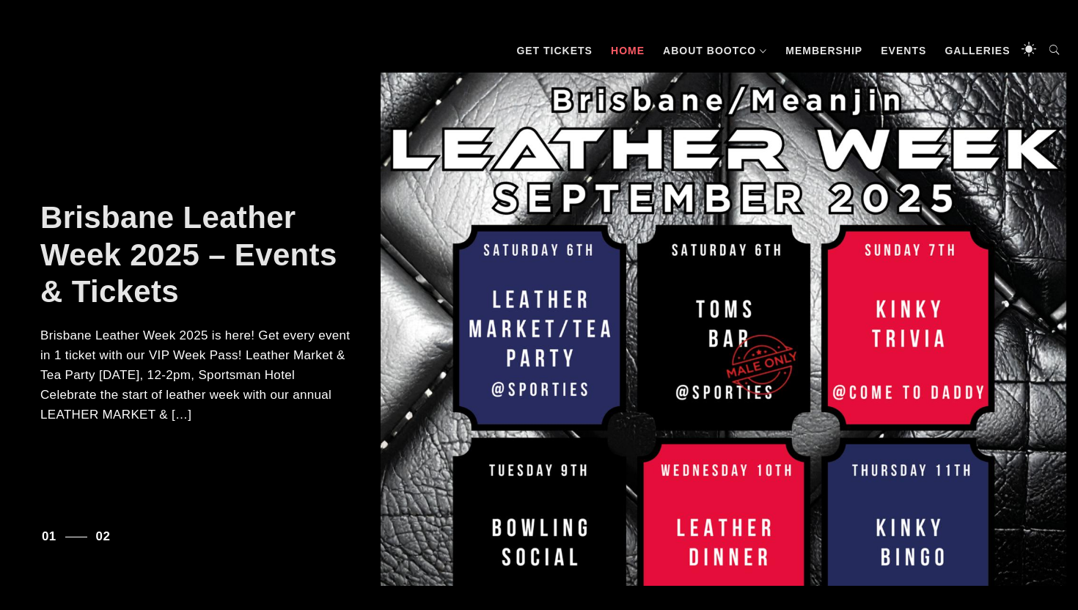
click at [95, 539] on button "2" at bounding box center [104, 537] width 18 height 40
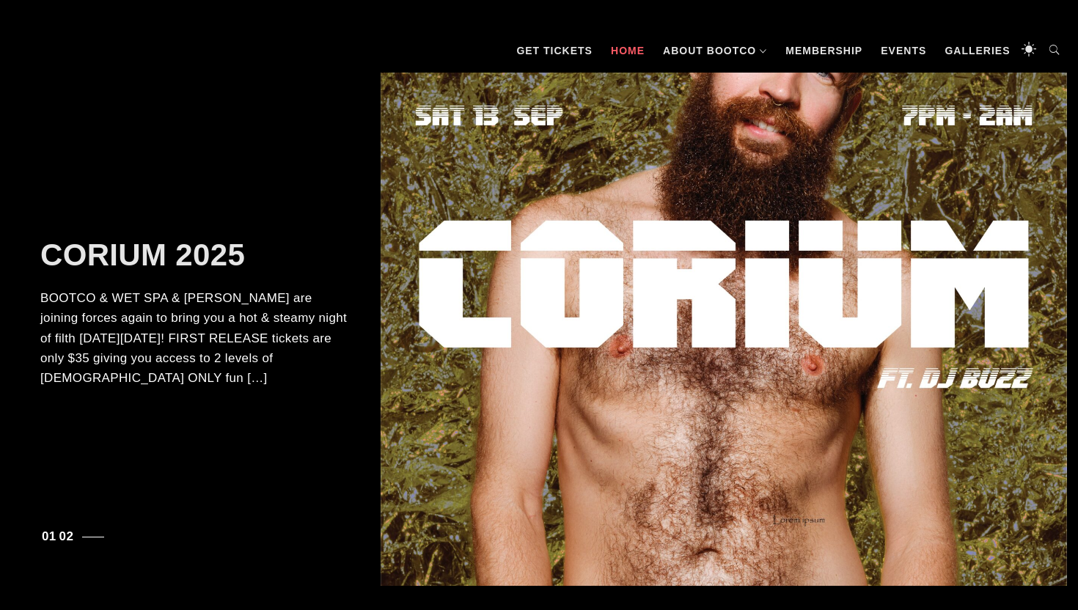
click at [46, 537] on button "1" at bounding box center [49, 537] width 18 height 40
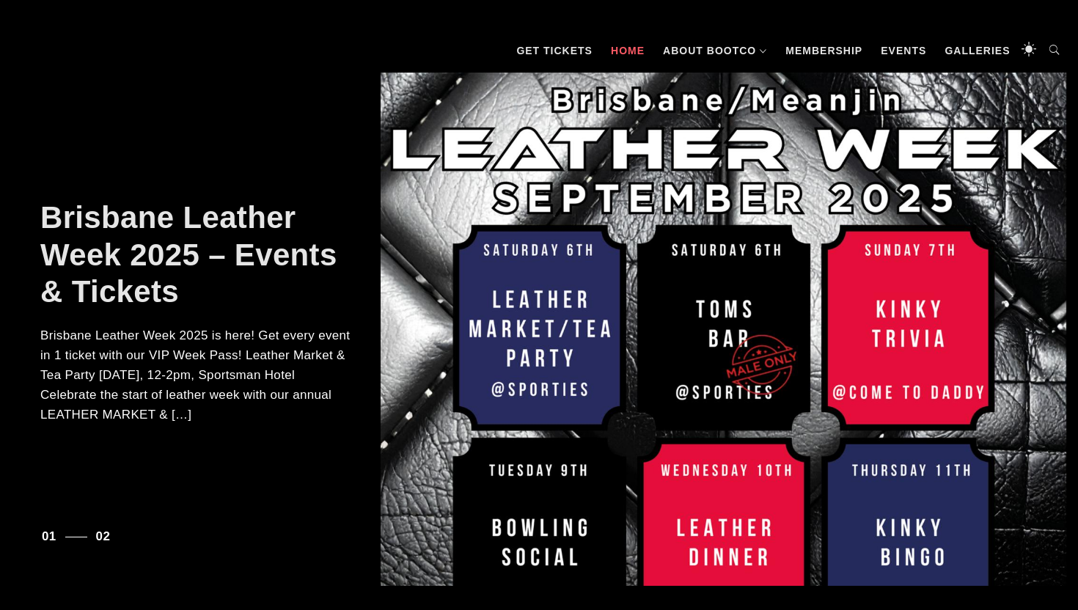
drag, startPoint x: 169, startPoint y: 377, endPoint x: 232, endPoint y: 406, distance: 69.6
click at [232, 406] on p "Brisbane Leather Week 2025 is here! Get every event in 1 ticket with our VIP We…" at bounding box center [195, 376] width 311 height 100
